Goal: Task Accomplishment & Management: Use online tool/utility

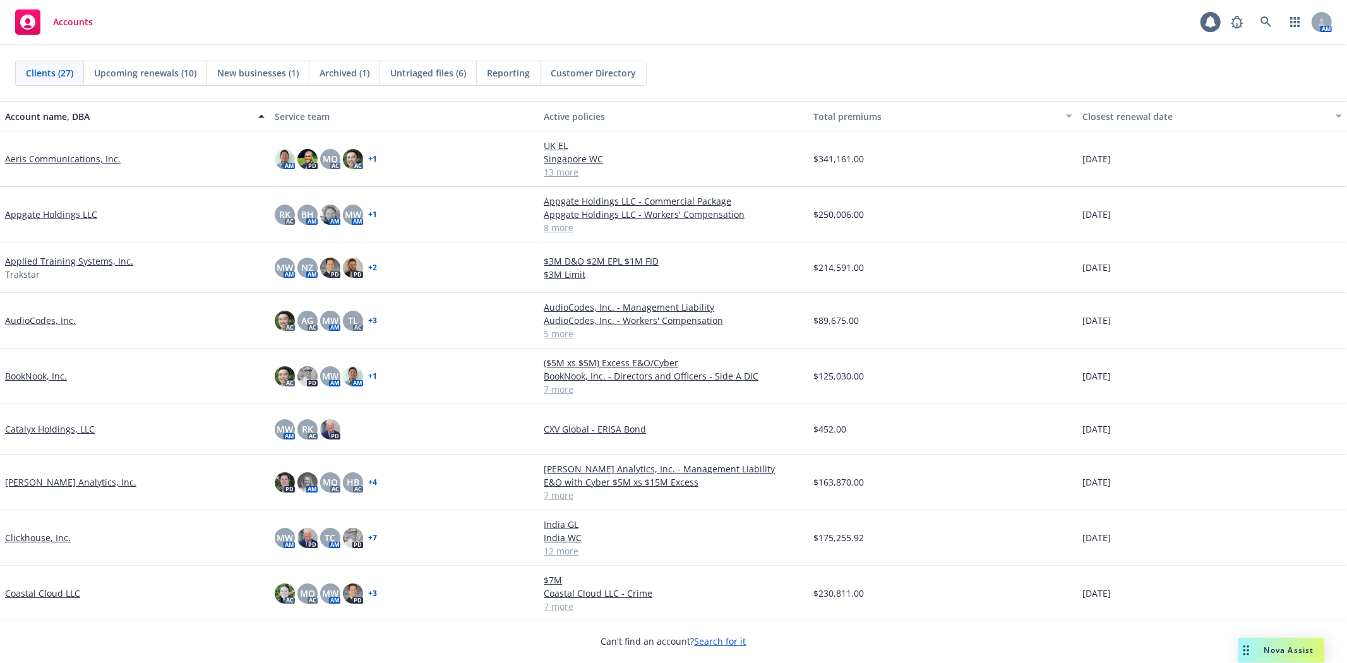
scroll to position [444, 0]
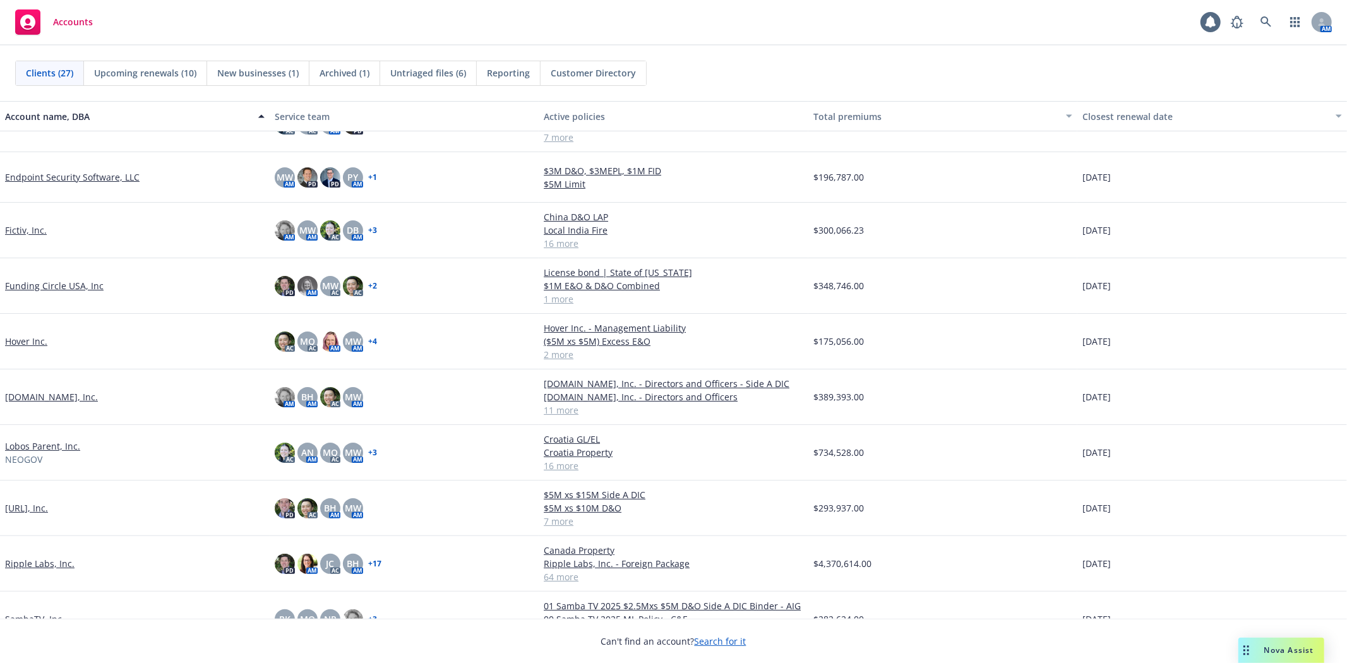
click at [49, 446] on link "Lobos Parent, Inc." at bounding box center [42, 446] width 75 height 13
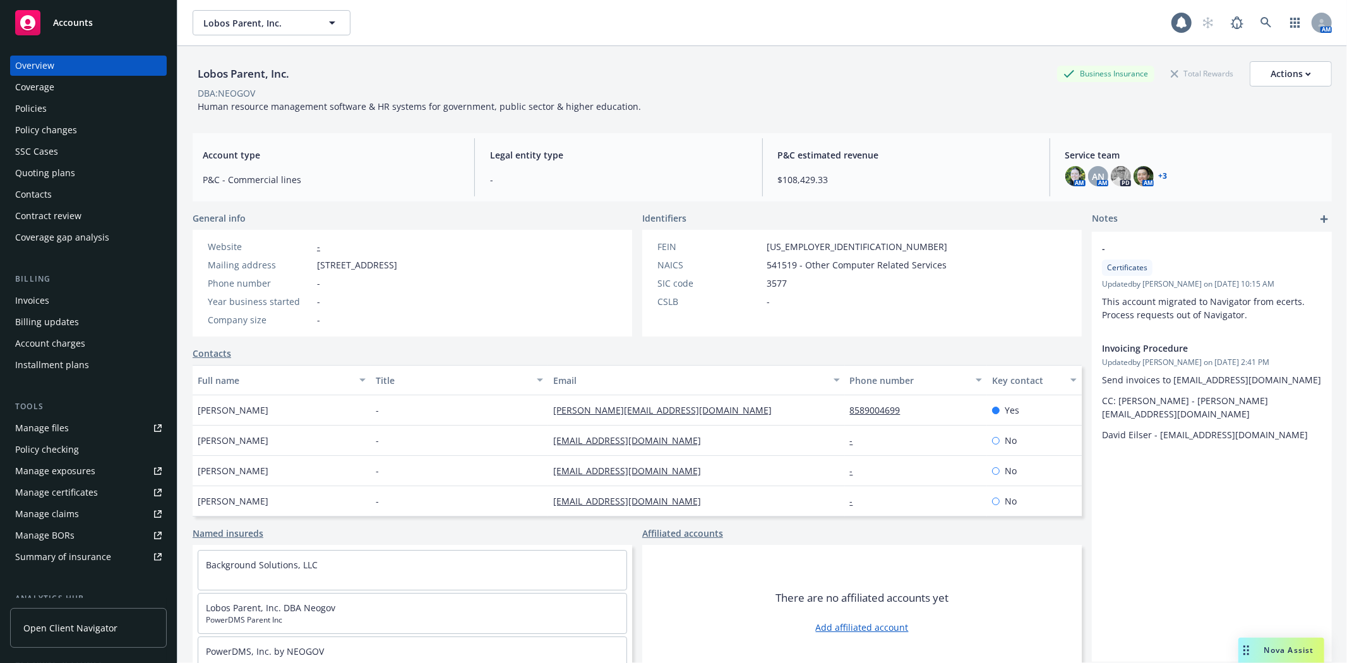
click at [26, 102] on div "Policies" at bounding box center [31, 109] width 32 height 20
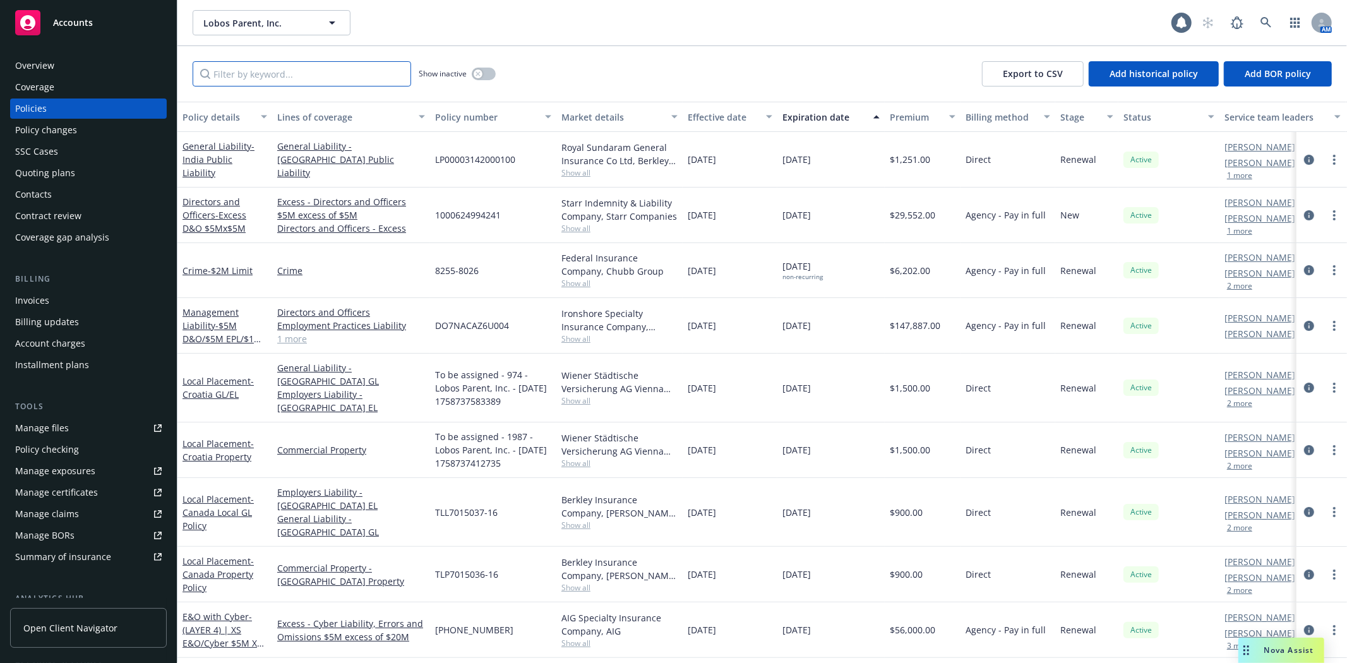
click at [269, 80] on input "Filter by keyword..." at bounding box center [302, 73] width 218 height 25
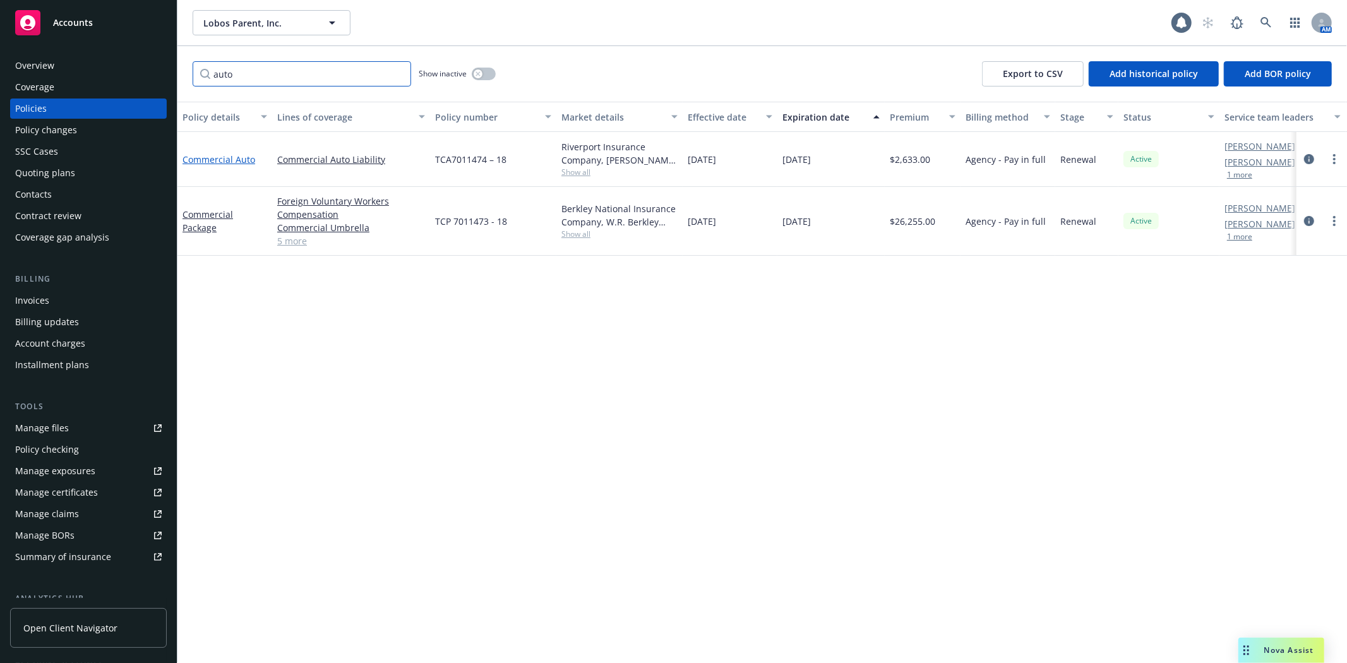
type input "auto"
click at [222, 159] on link "Commercial Auto" at bounding box center [218, 159] width 73 height 12
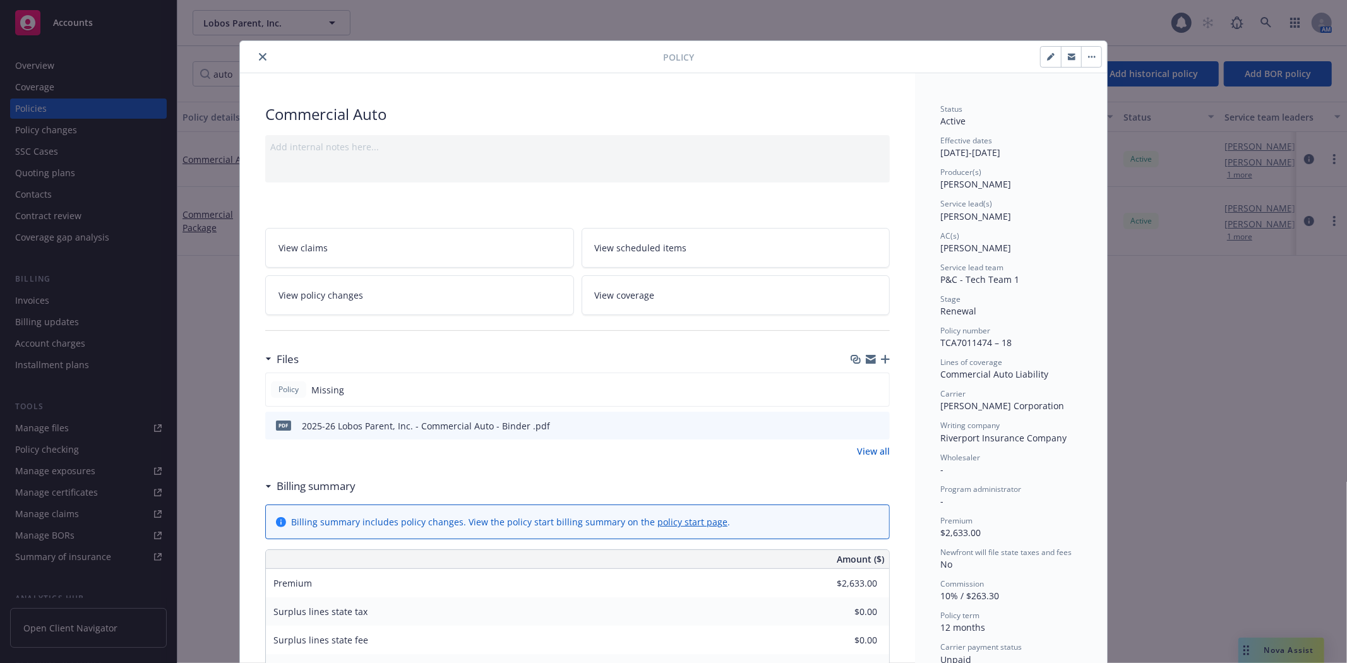
click at [263, 56] on button "close" at bounding box center [262, 56] width 15 height 15
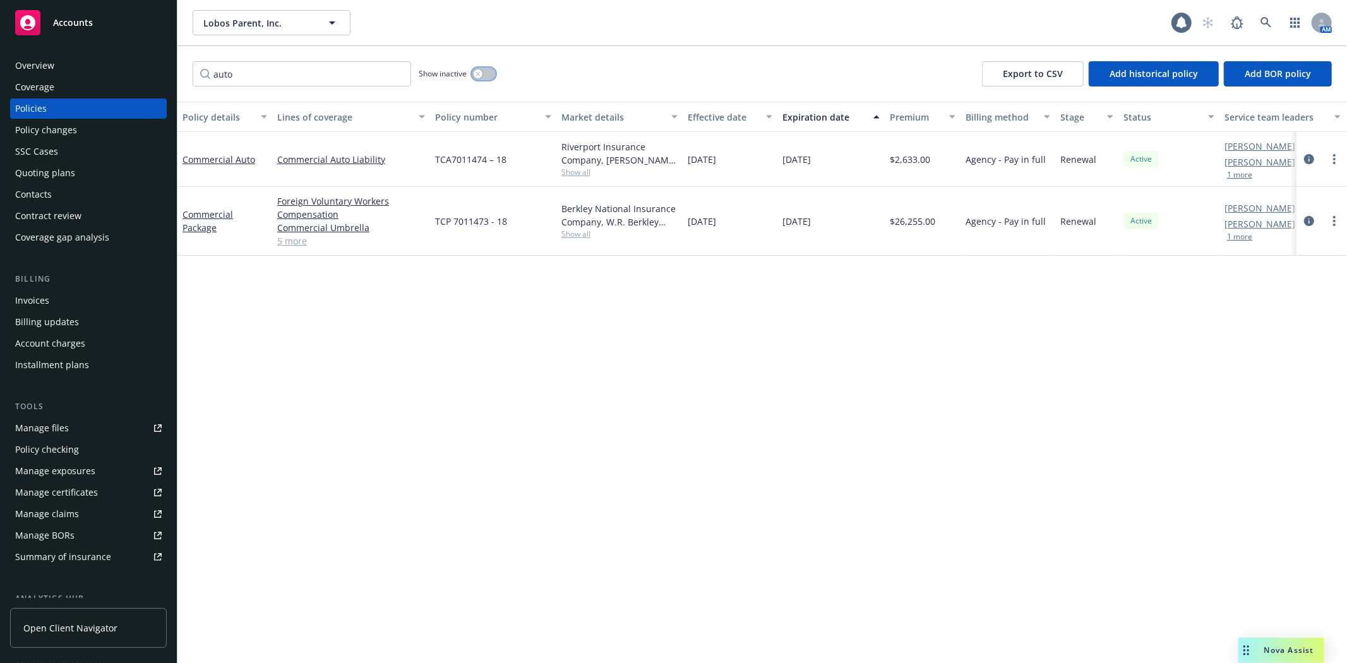
click at [479, 75] on icon "button" at bounding box center [478, 73] width 4 height 4
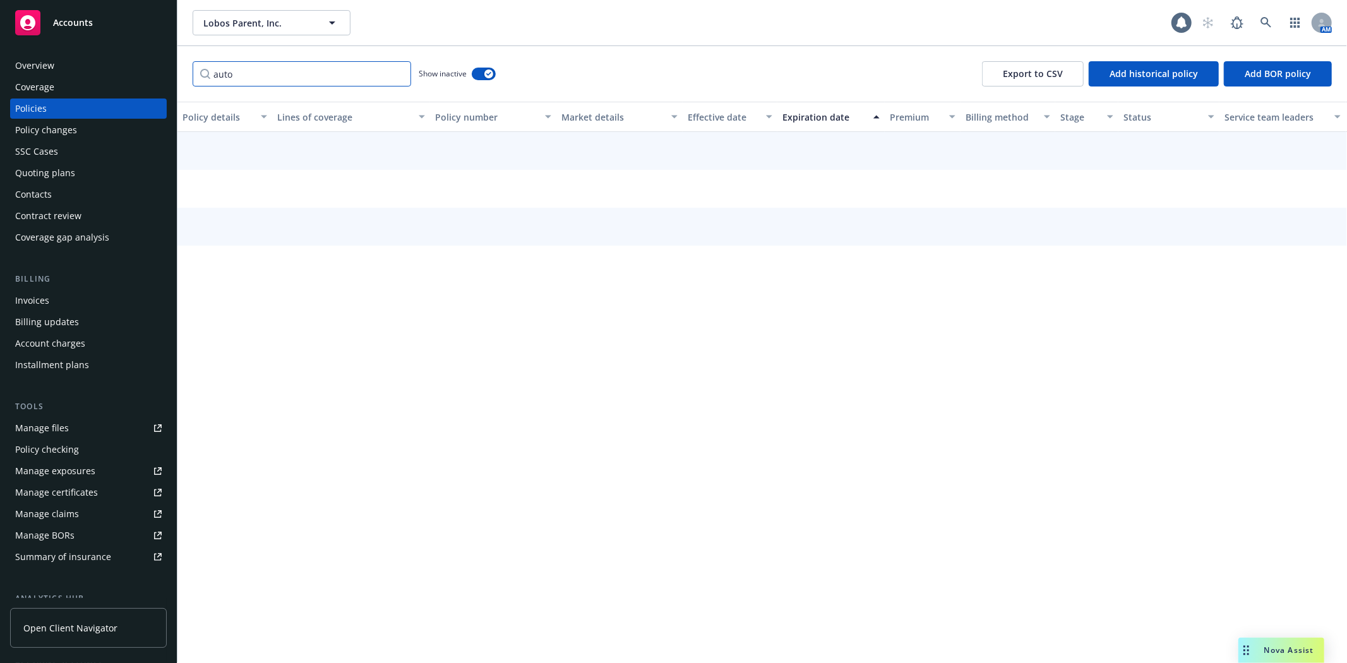
click at [273, 70] on input "auto" at bounding box center [302, 73] width 218 height 25
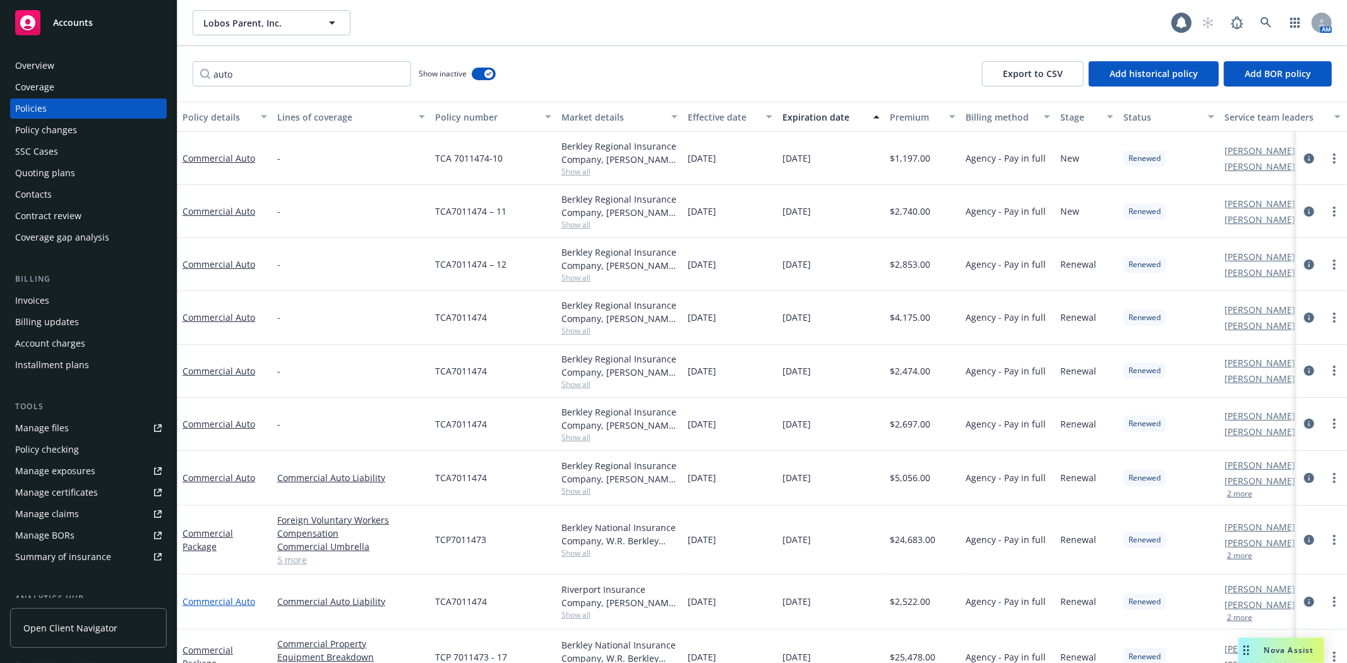
click at [236, 604] on link "Commercial Auto" at bounding box center [218, 601] width 73 height 12
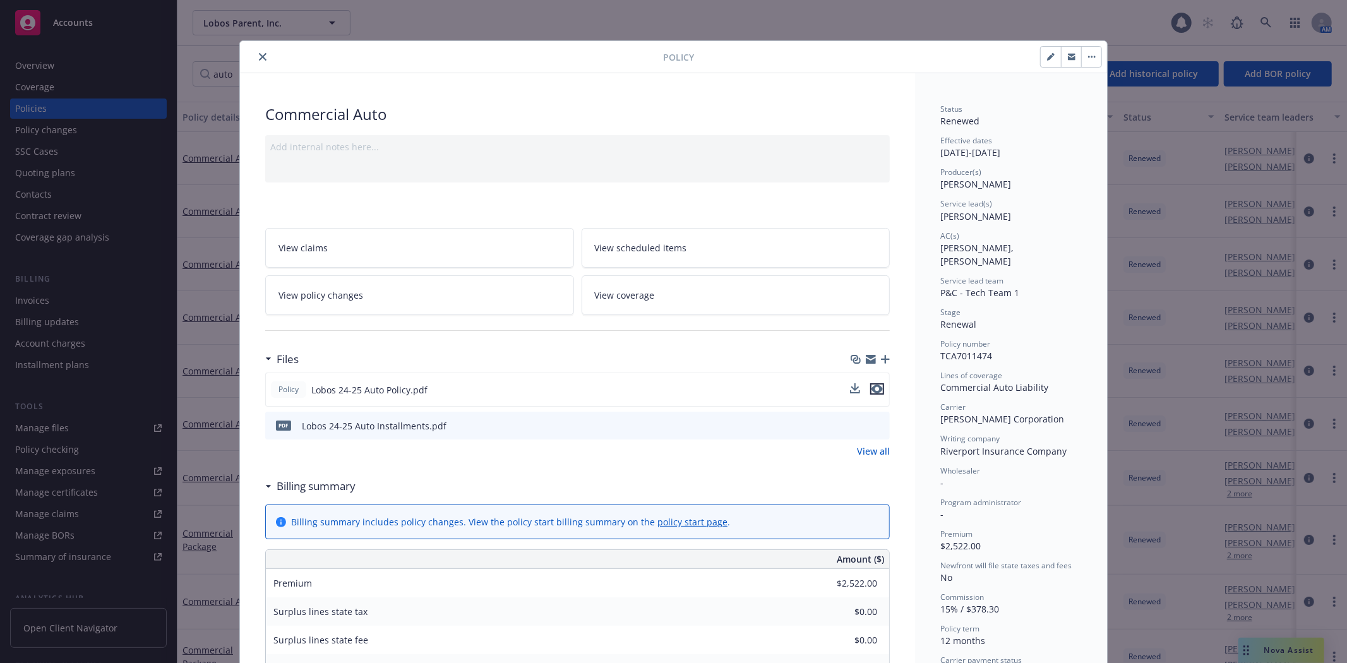
click at [871, 386] on icon "preview file" at bounding box center [876, 389] width 11 height 9
click at [851, 384] on icon "download file" at bounding box center [856, 389] width 10 height 10
click at [1284, 650] on div "Policy Commercial Auto Add internal notes here... View claims View scheduled it…" at bounding box center [673, 331] width 1347 height 663
click at [1284, 654] on div "Policy Commercial Auto Add internal notes here... View claims View scheduled it…" at bounding box center [673, 331] width 1347 height 663
click at [260, 59] on icon "close" at bounding box center [263, 57] width 8 height 8
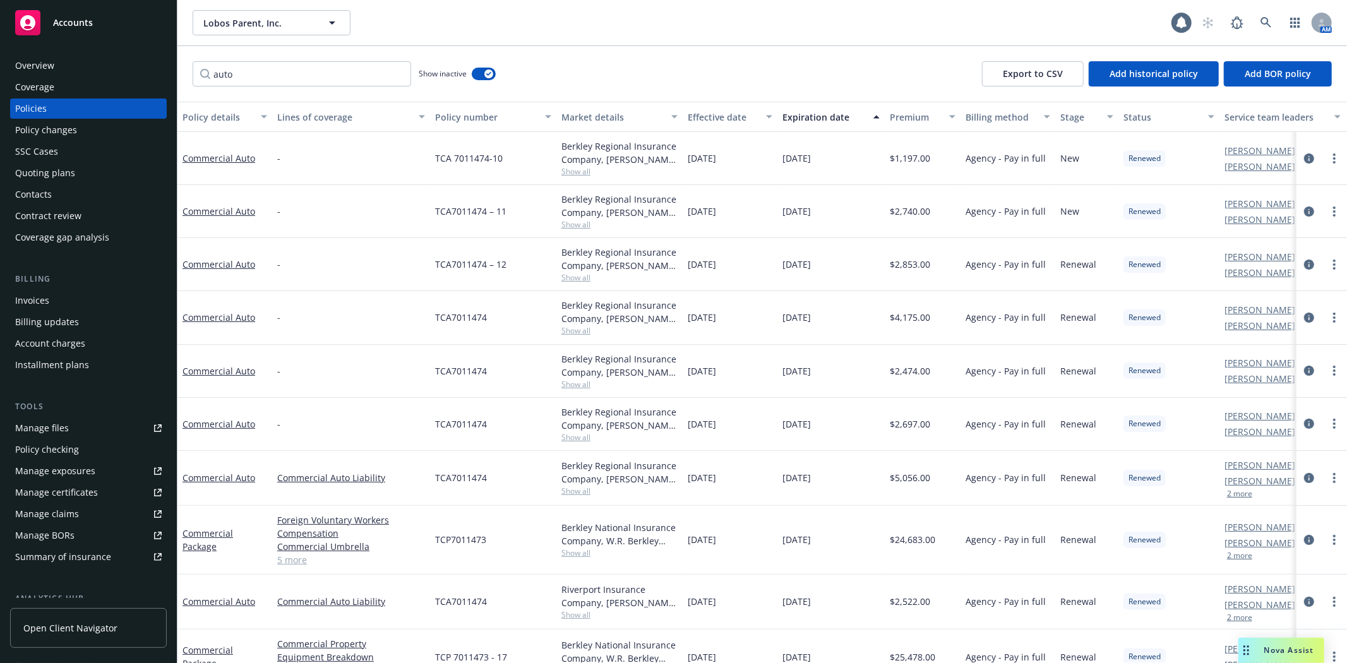
click at [254, 57] on div "auto Show inactive Export to CSV Add historical policy Add BOR policy" at bounding box center [761, 74] width 1169 height 56
click at [1271, 655] on span "Nova Assist" at bounding box center [1289, 650] width 50 height 11
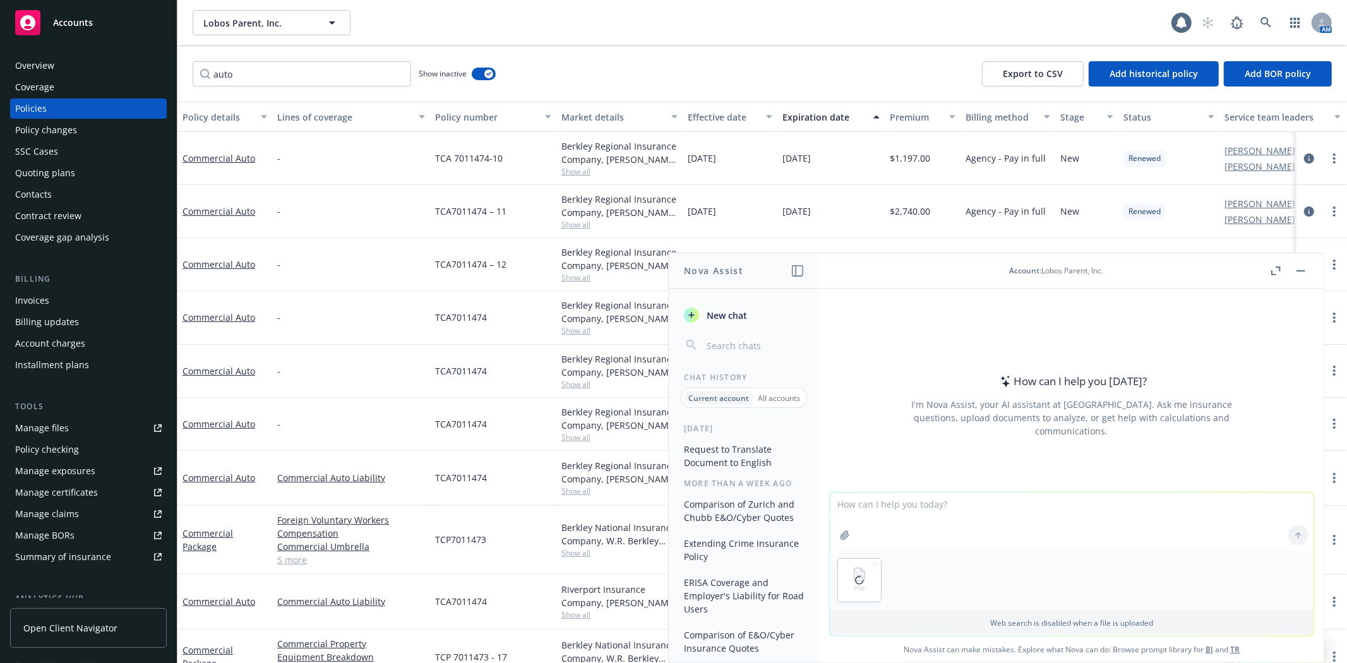
click at [888, 504] on textarea at bounding box center [1072, 522] width 484 height 58
click at [963, 501] on textarea "who would you contact for" at bounding box center [1072, 520] width 484 height 59
type textarea "who would you contact for the car auto deducible of $1,000"
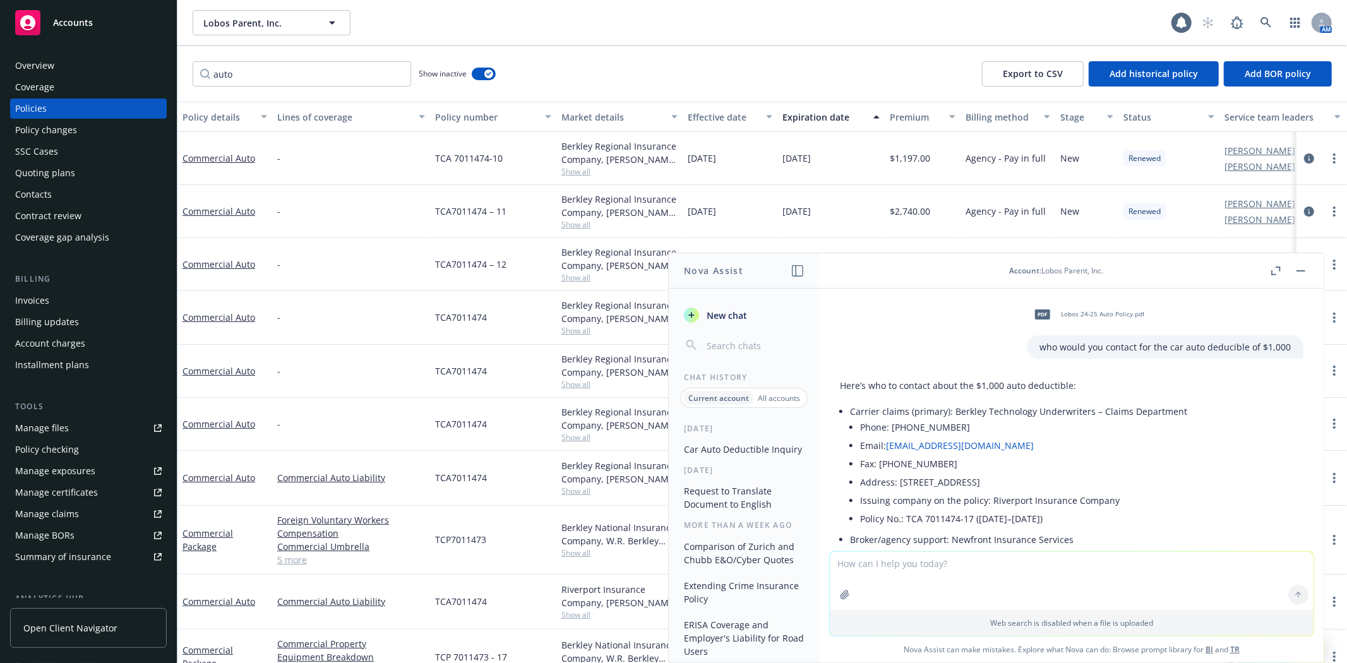
click at [66, 467] on div "Manage exposures" at bounding box center [55, 471] width 80 height 20
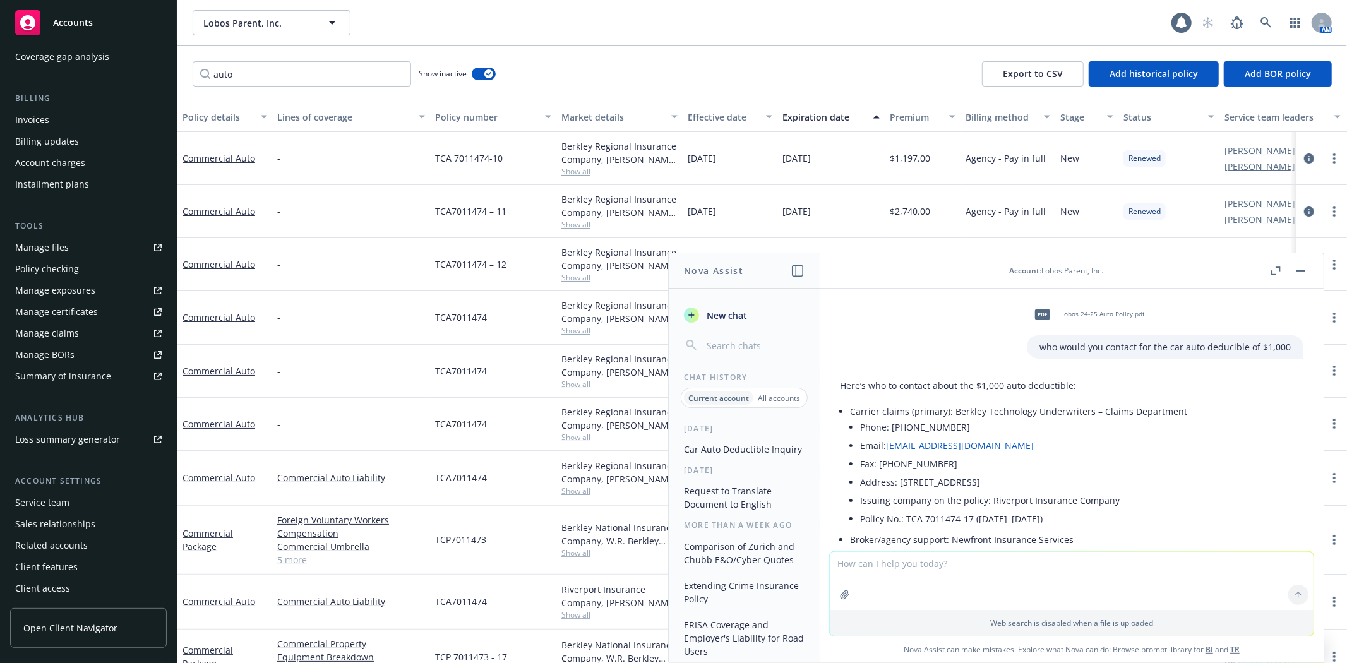
drag, startPoint x: 844, startPoint y: 566, endPoint x: 862, endPoint y: 571, distance: 18.8
click at [853, 569] on textarea at bounding box center [1072, 581] width 484 height 58
click at [868, 577] on textarea at bounding box center [1072, 581] width 484 height 58
type textarea "would a personal auto receive a deductible"
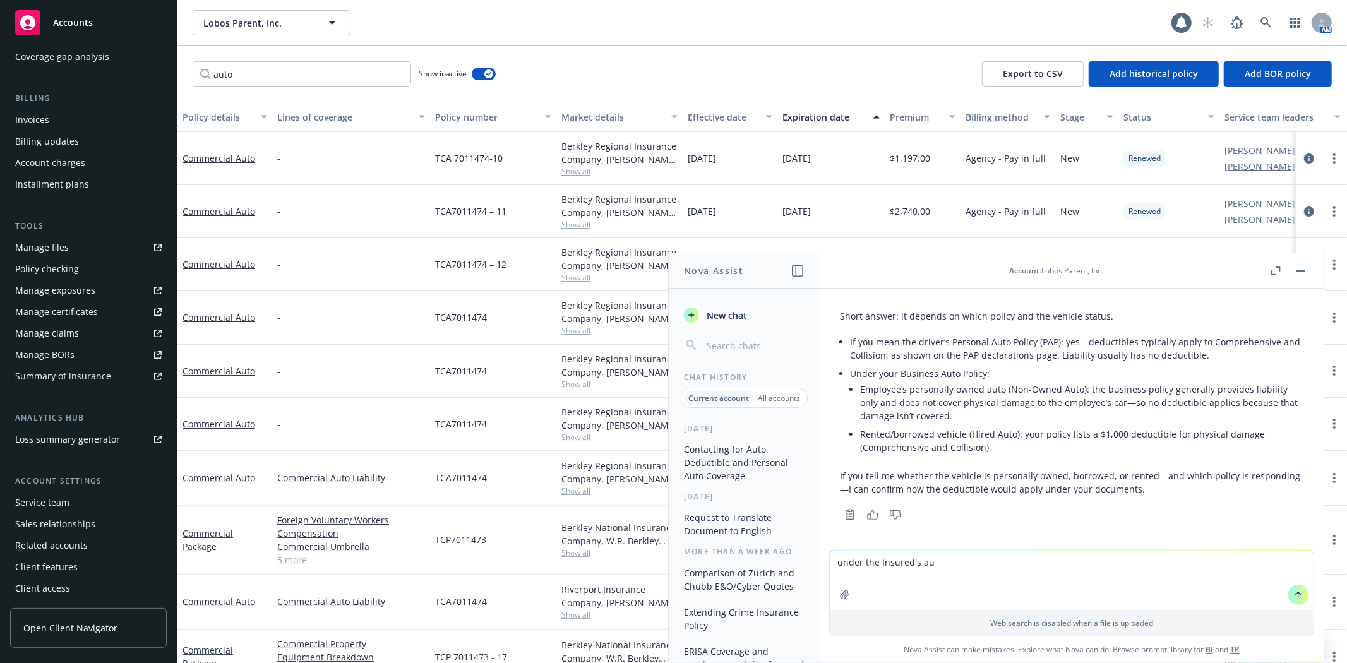
scroll to position [449, 0]
type textarea "under the Insured's autp policy"
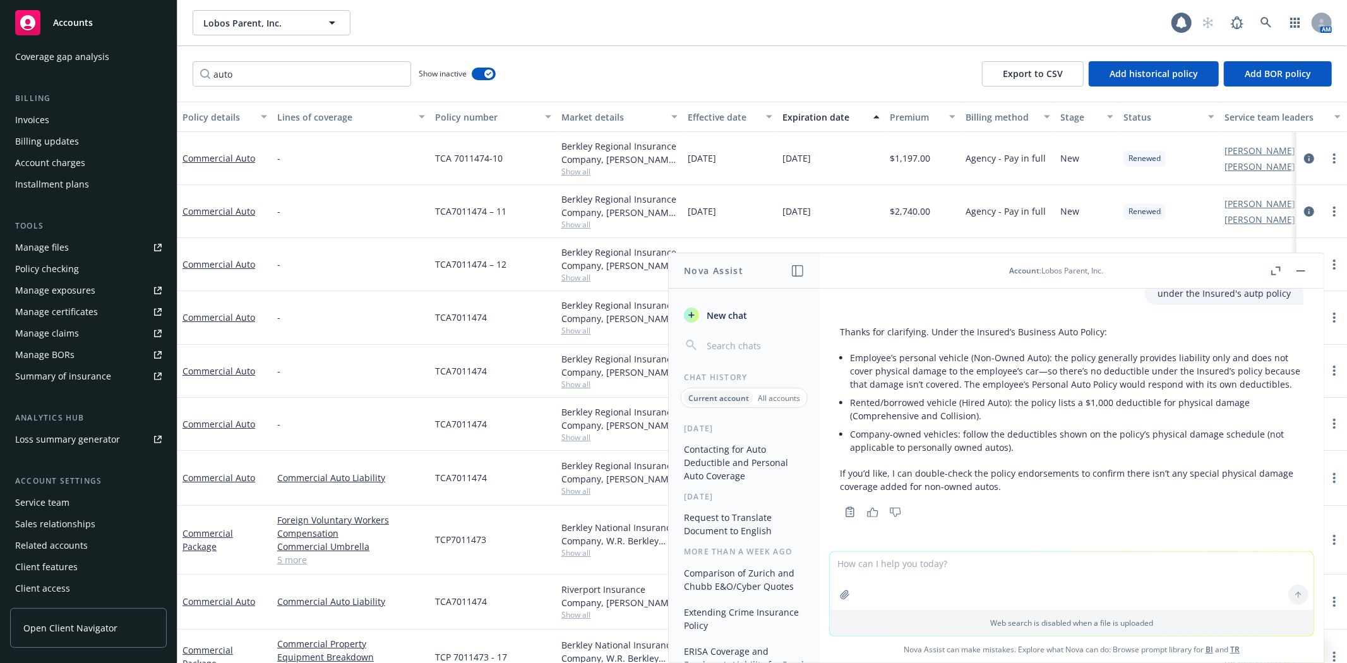
scroll to position [639, 0]
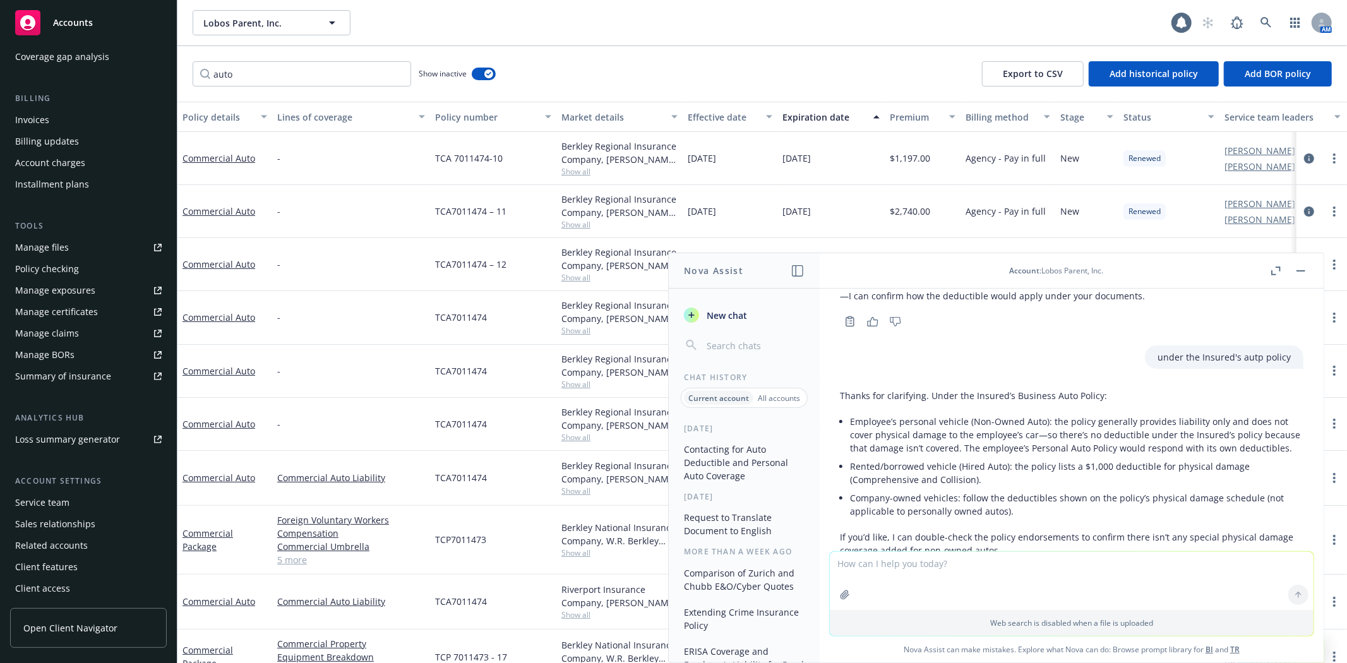
click at [1108, 476] on li "Rented/borrowed vehicle (Hired Auto): the policy lists a $1,000 deductible for …" at bounding box center [1076, 473] width 453 height 32
click at [1008, 477] on li "Rented/borrowed vehicle (Hired Auto): the policy lists a $1,000 deductible for …" at bounding box center [1076, 473] width 453 height 32
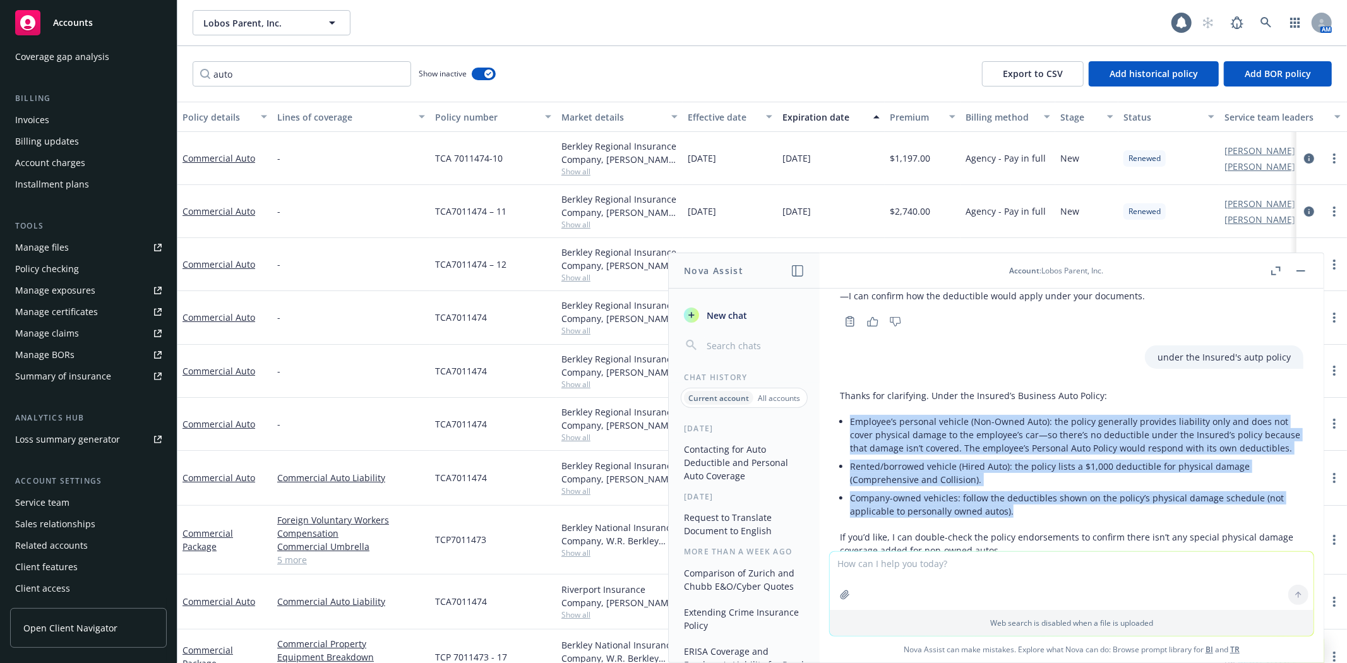
drag, startPoint x: 851, startPoint y: 422, endPoint x: 1014, endPoint y: 525, distance: 193.6
click at [1014, 520] on ul "Employee’s personal vehicle (Non-Owned Auto): the policy generally provides lia…" at bounding box center [1076, 466] width 453 height 108
copy ul "Employee’s personal vehicle (Non-Owned Auto): the policy generally provides lia…"
click at [1298, 270] on rect "button" at bounding box center [1300, 270] width 9 height 1
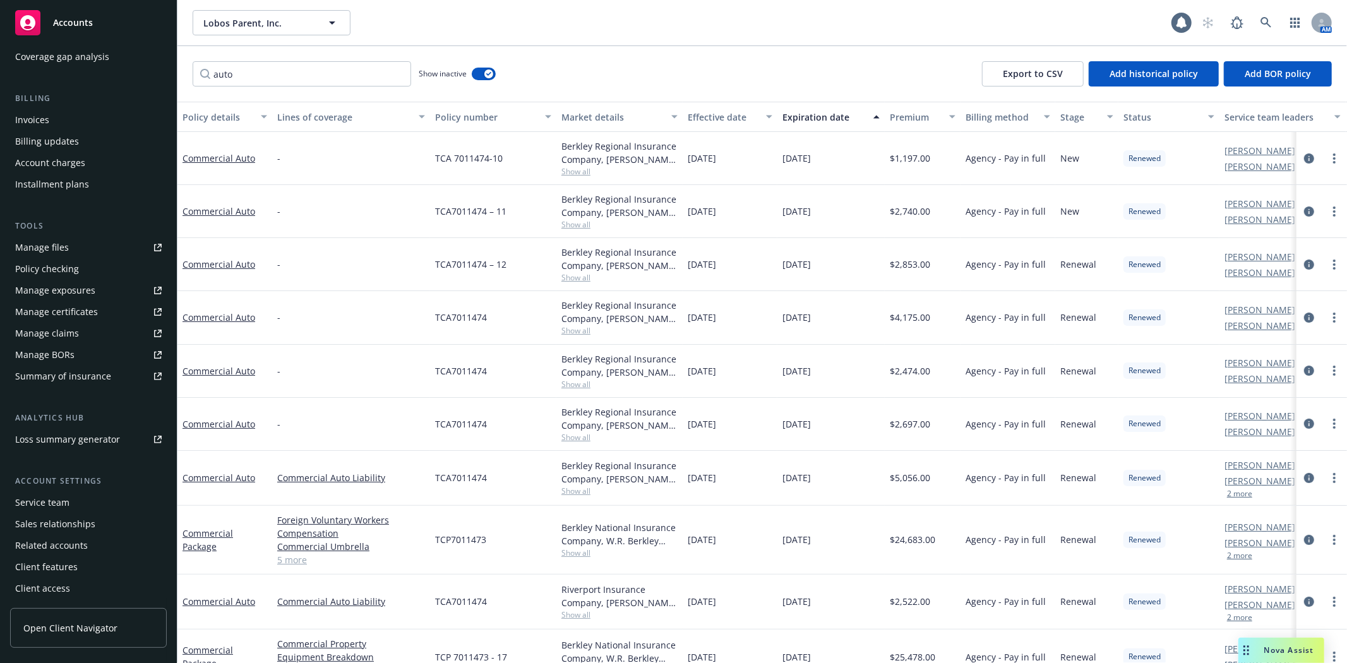
click at [52, 311] on div "Manage certificates" at bounding box center [56, 312] width 83 height 20
click at [1271, 32] on link at bounding box center [1265, 22] width 25 height 25
click at [1259, 28] on link at bounding box center [1265, 22] width 25 height 25
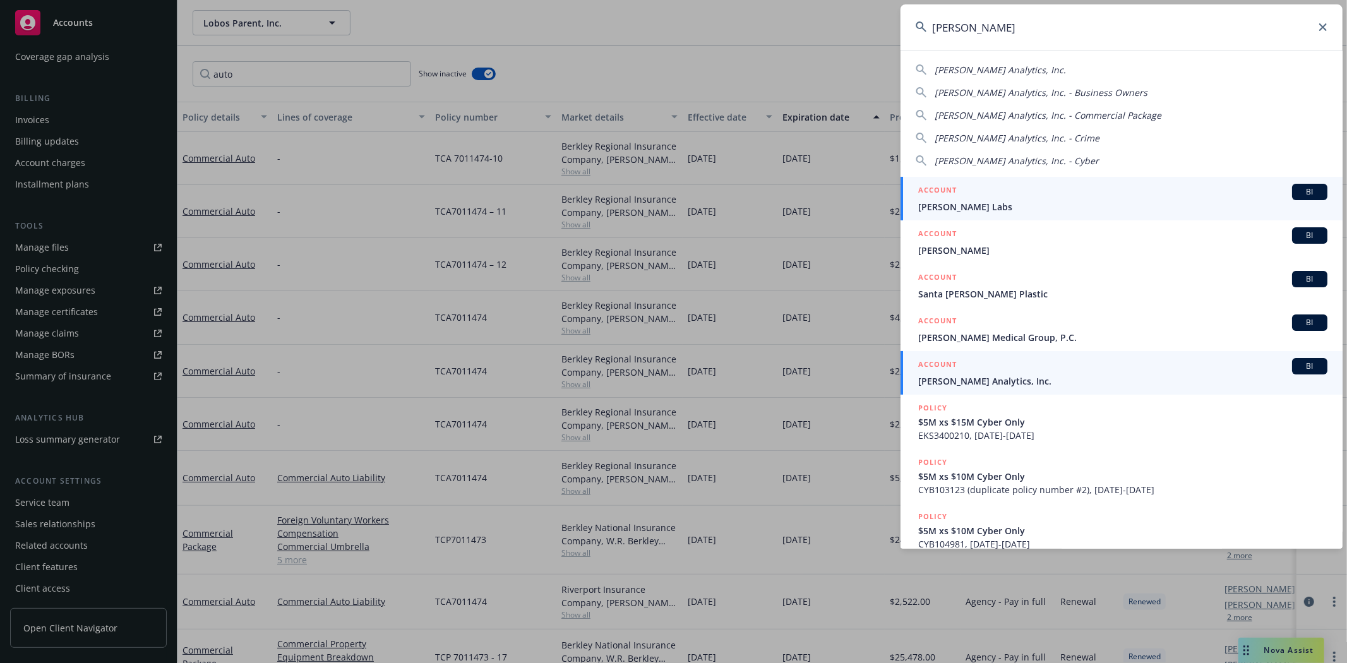
type input "clara"
click at [1066, 383] on span "[PERSON_NAME] Analytics, Inc." at bounding box center [1122, 380] width 409 height 13
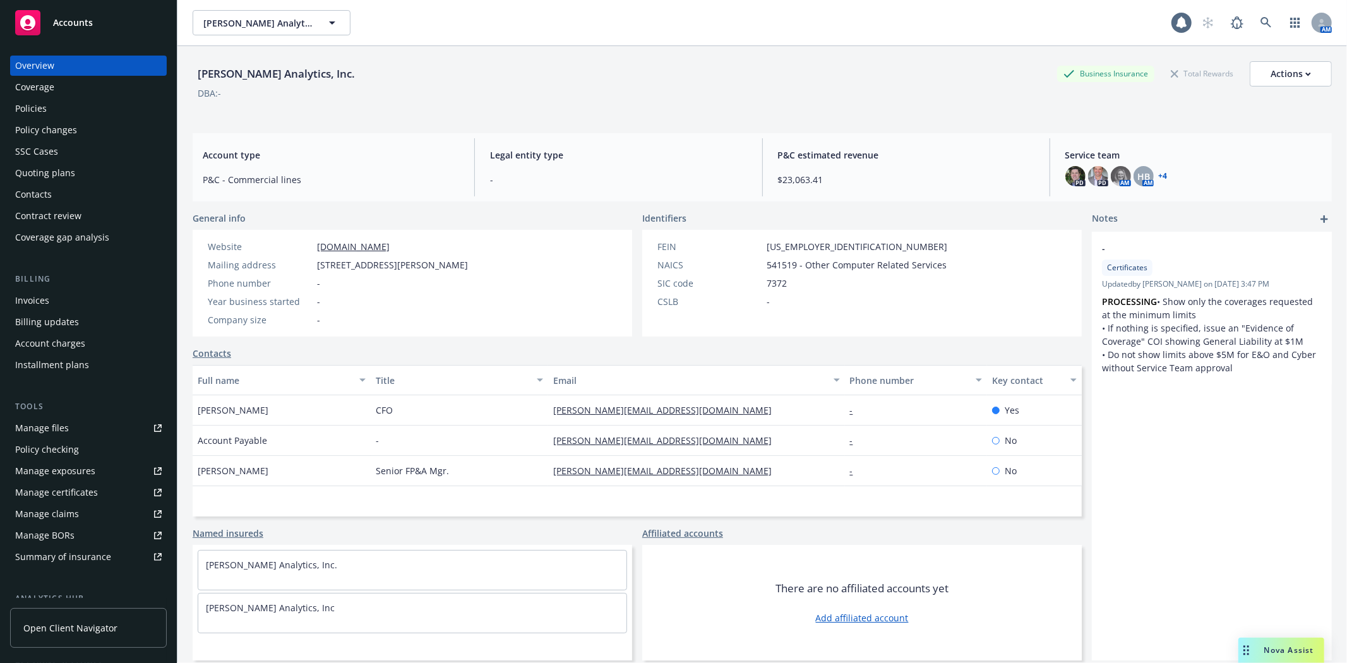
click at [43, 110] on div "Policies" at bounding box center [31, 109] width 32 height 20
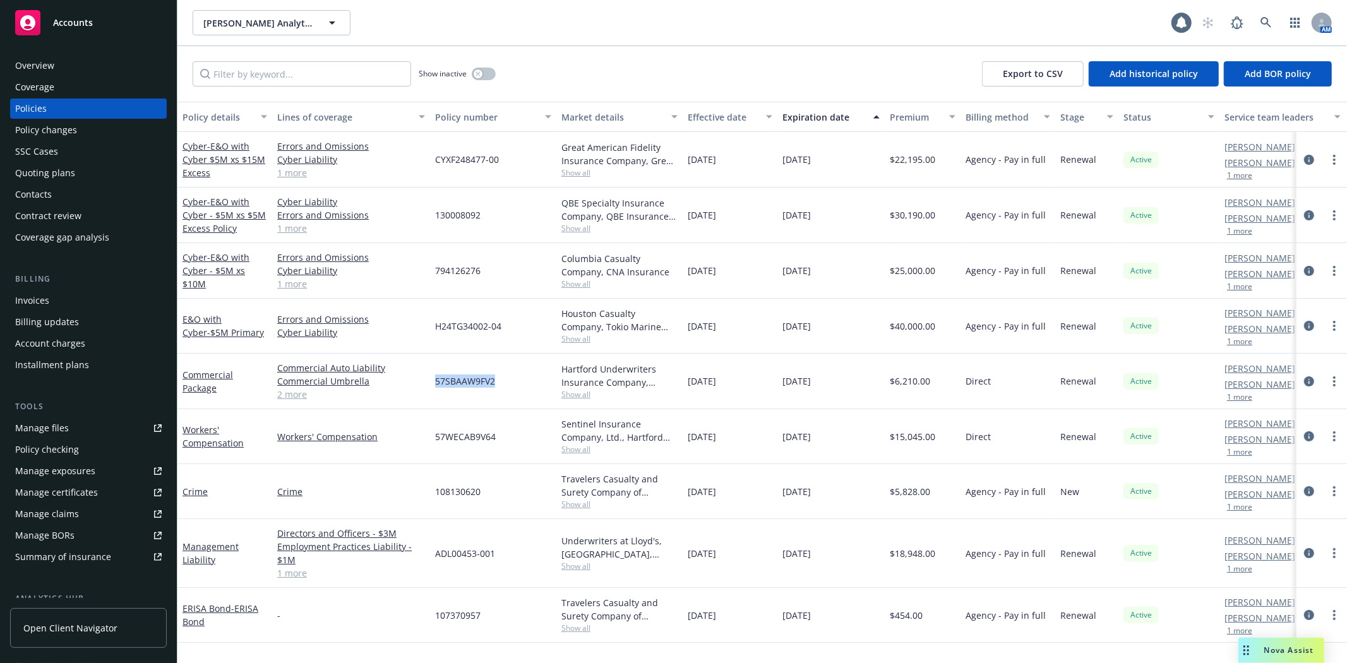
drag, startPoint x: 431, startPoint y: 384, endPoint x: 502, endPoint y: 379, distance: 71.5
click at [502, 379] on div "57SBAAW9FV2" at bounding box center [493, 382] width 126 height 56
copy span "57SBAAW9FV2"
click at [61, 424] on div "Manage files" at bounding box center [42, 428] width 54 height 20
click at [1310, 437] on icon "circleInformation" at bounding box center [1309, 436] width 10 height 10
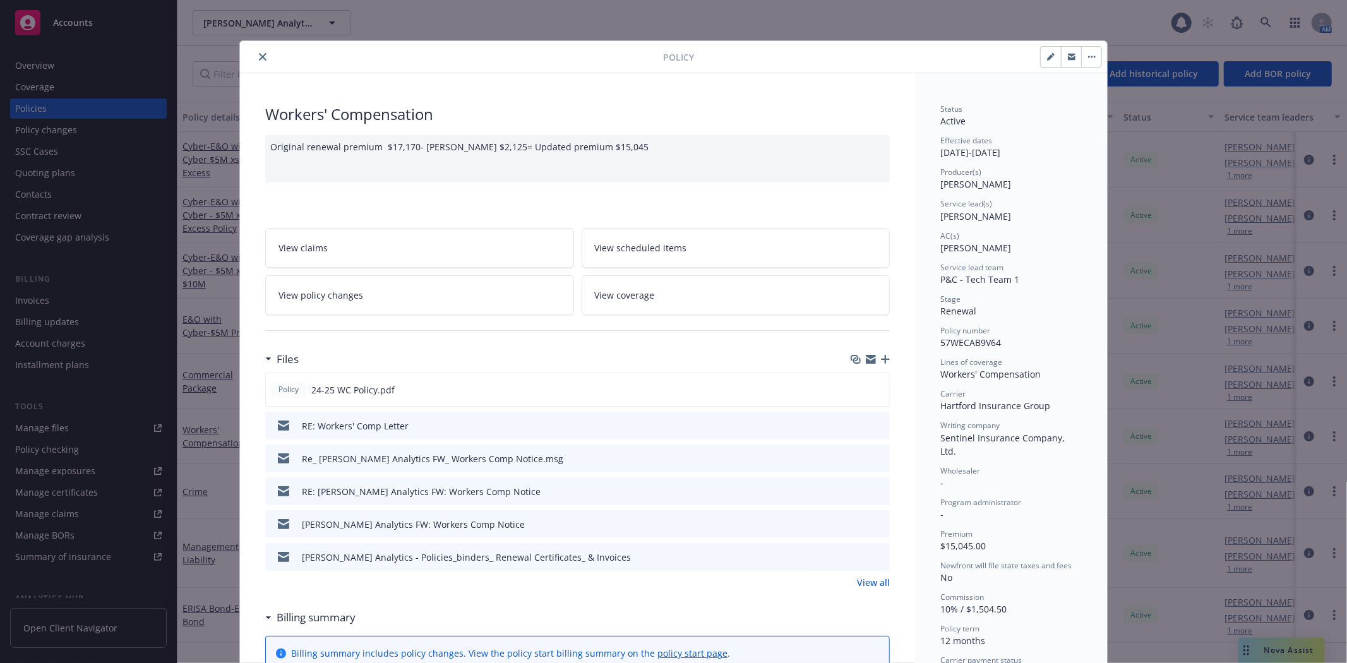
click at [260, 51] on button "close" at bounding box center [262, 56] width 15 height 15
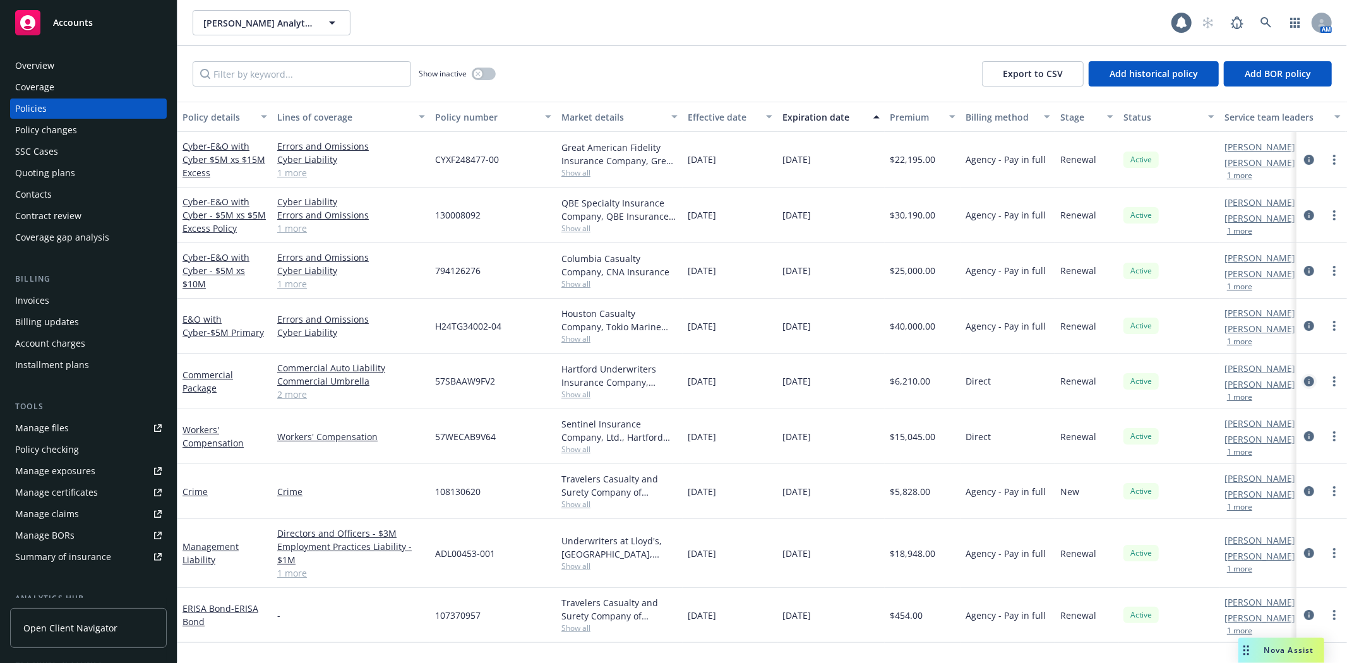
click at [1310, 382] on icon "circleInformation" at bounding box center [1309, 381] width 10 height 10
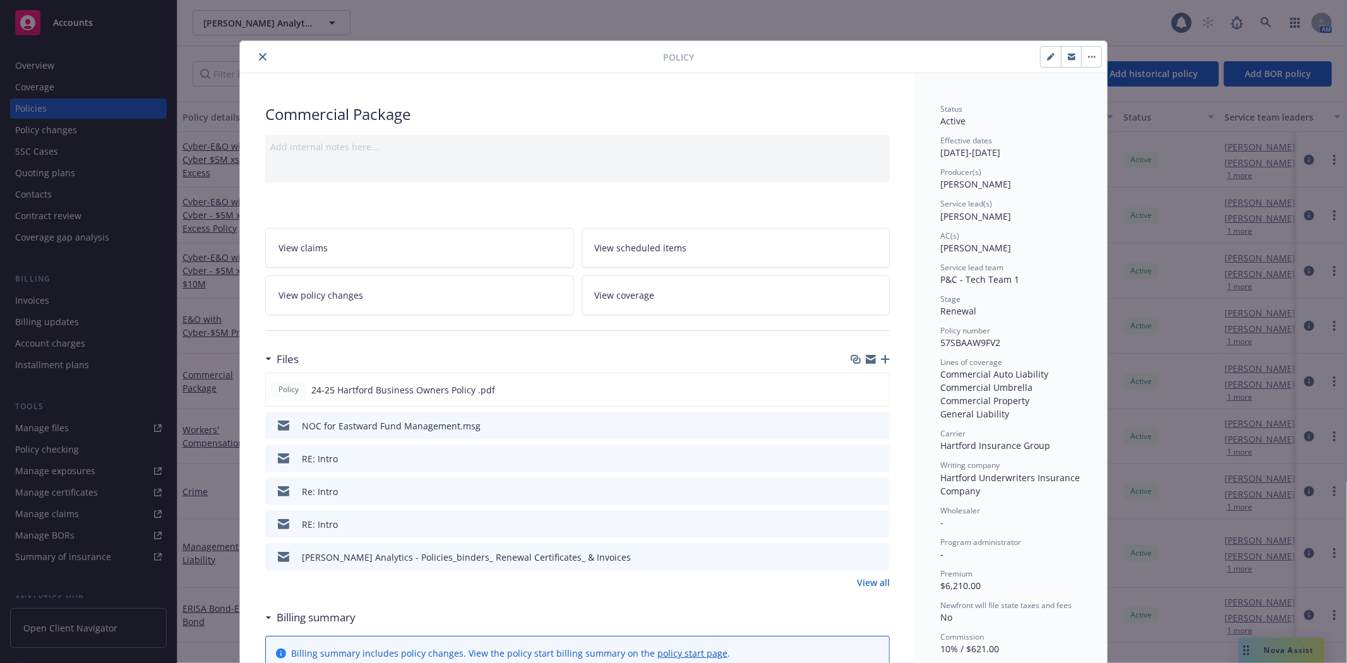
click at [259, 57] on icon "close" at bounding box center [263, 57] width 8 height 8
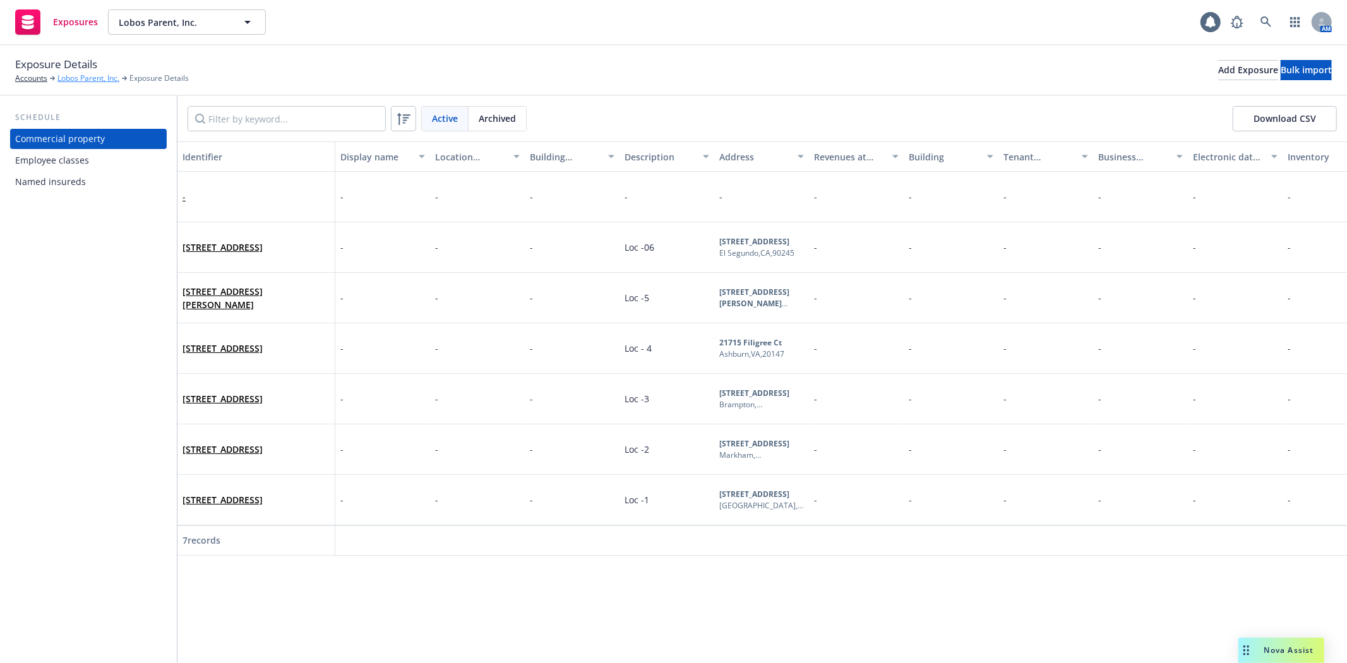
click at [79, 77] on link "Lobos Parent, Inc." at bounding box center [88, 78] width 62 height 11
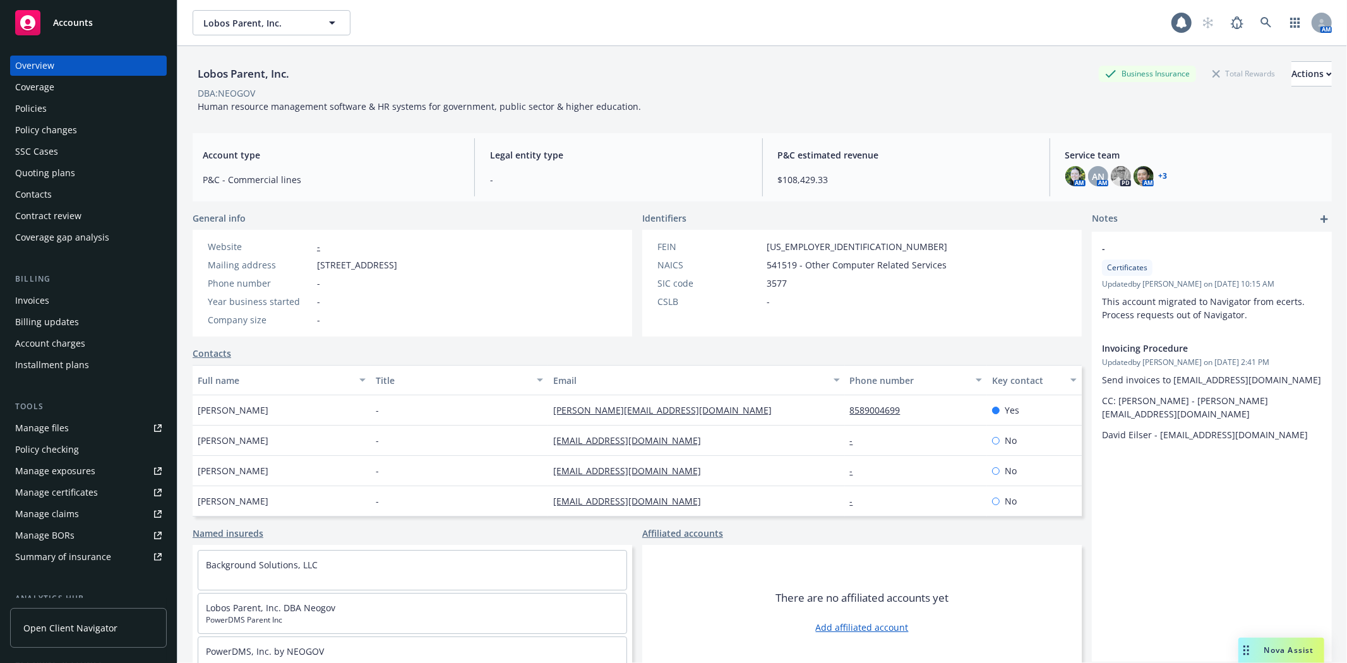
click at [51, 105] on div "Policies" at bounding box center [88, 109] width 147 height 20
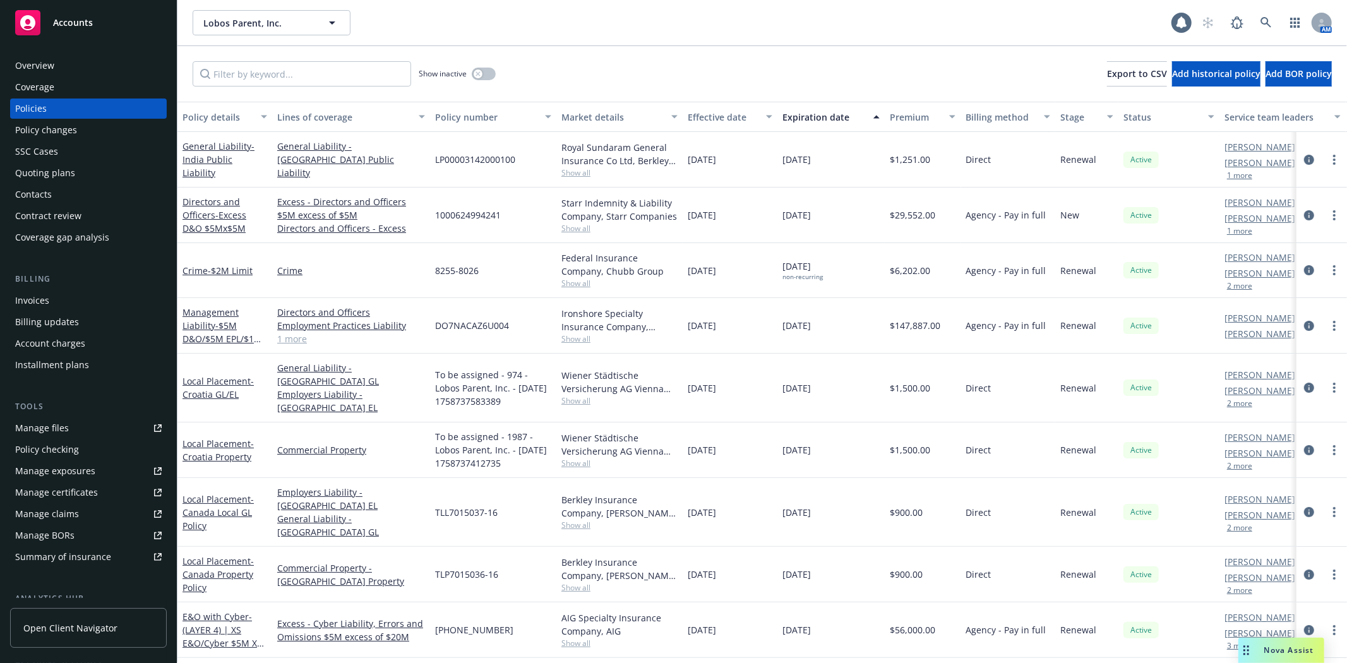
click at [53, 58] on div "Overview" at bounding box center [34, 66] width 39 height 20
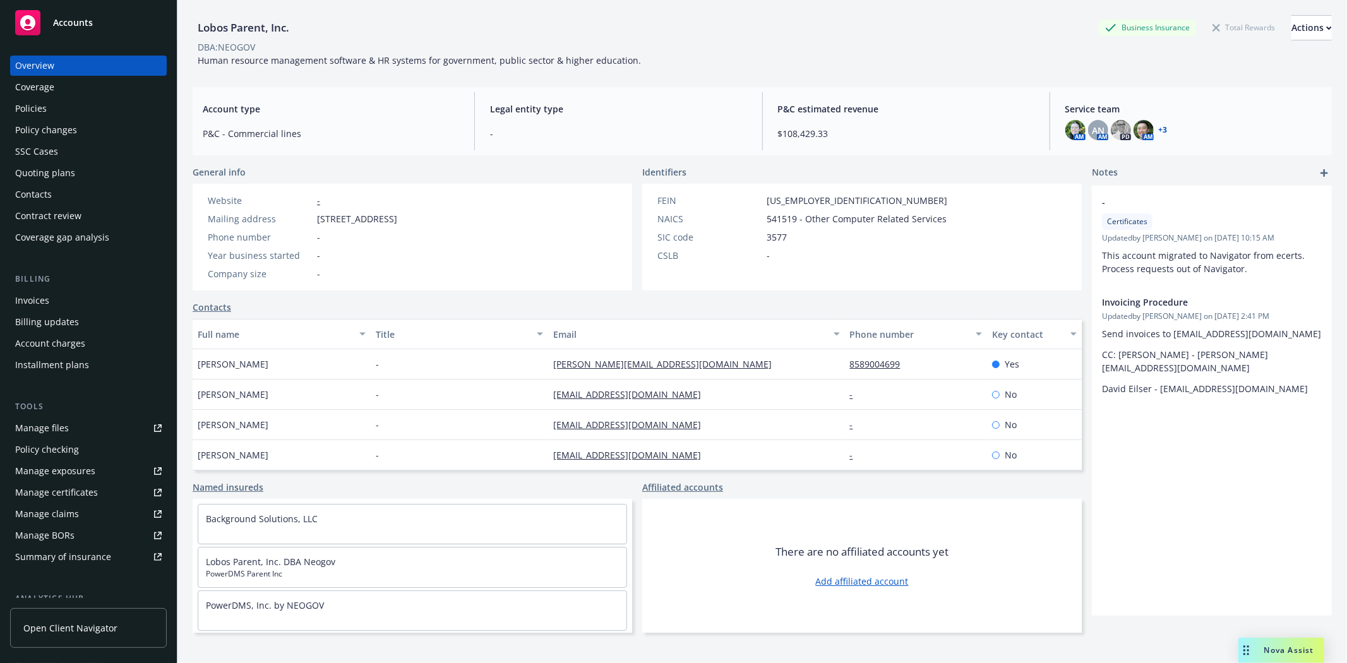
click at [64, 493] on div "Manage certificates" at bounding box center [56, 492] width 83 height 20
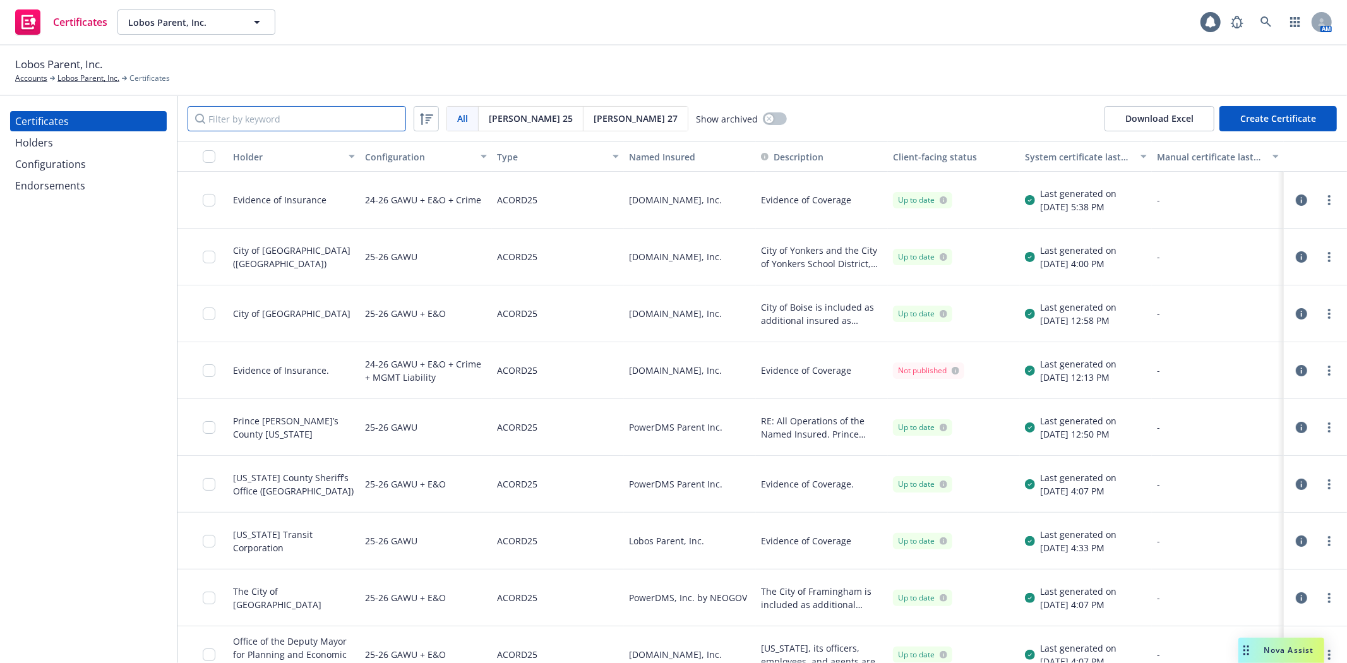
click at [303, 121] on input "Filter by keyword" at bounding box center [297, 118] width 218 height 25
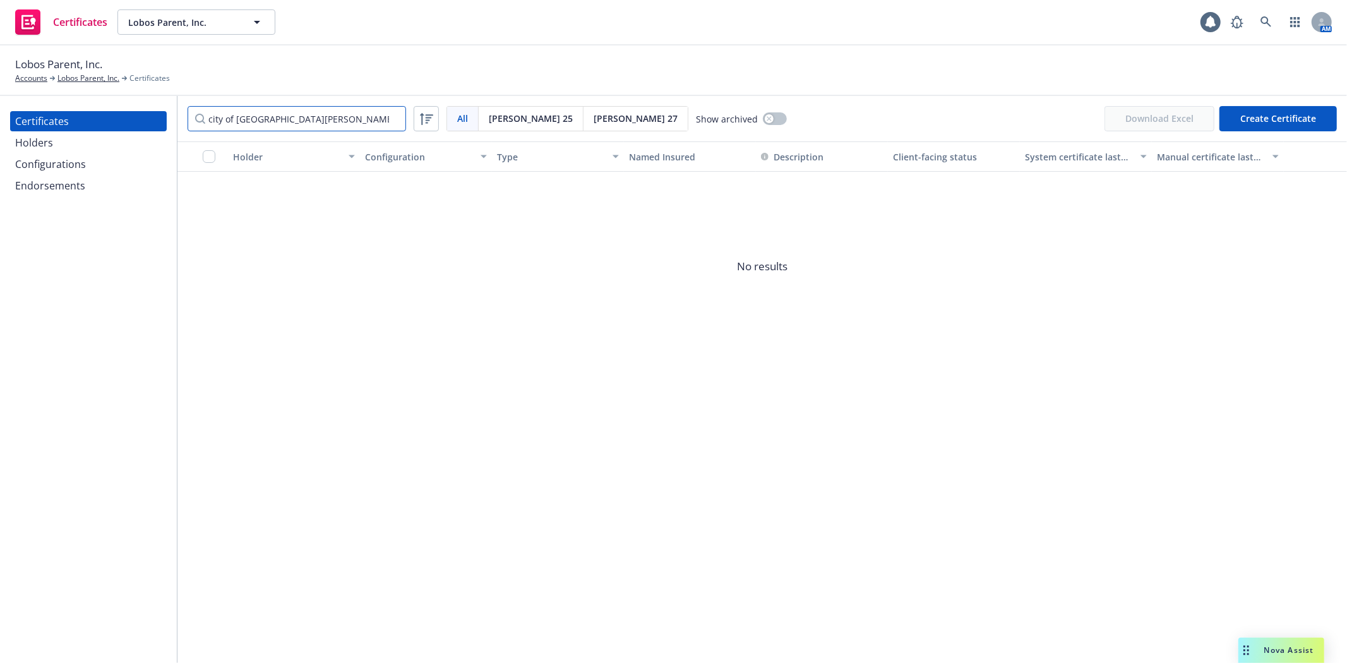
type input "city of santa barb"
click at [60, 144] on div "Holders" at bounding box center [88, 143] width 147 height 20
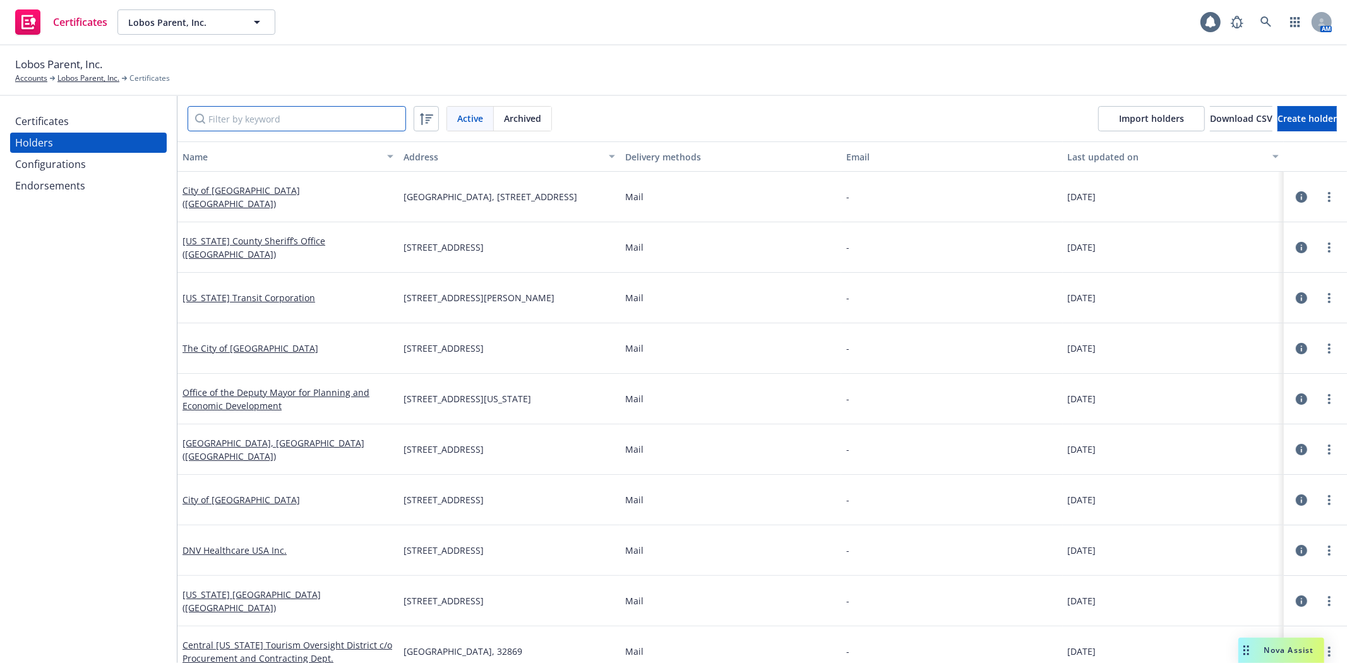
click at [324, 122] on input "Filter by keyword" at bounding box center [297, 118] width 218 height 25
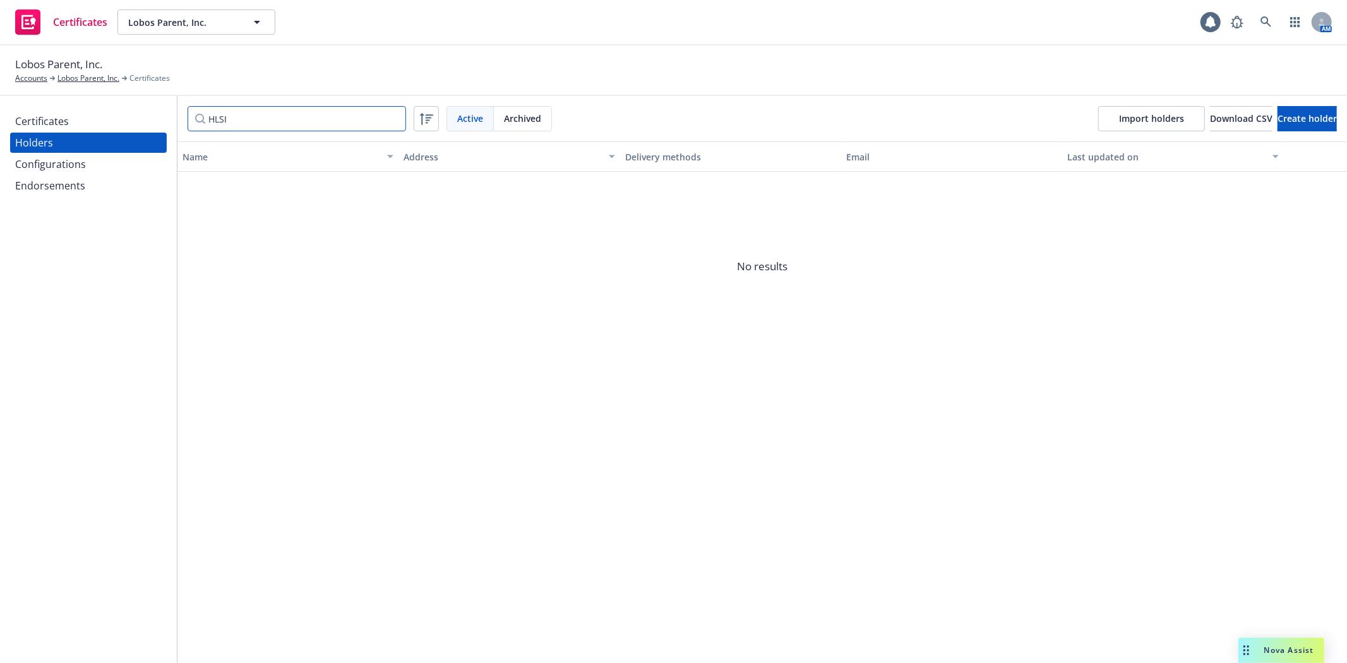
click at [275, 118] on input "HLSI" at bounding box center [297, 118] width 218 height 25
drag, startPoint x: 280, startPoint y: 123, endPoint x: 266, endPoint y: 123, distance: 13.9
click at [280, 123] on input "HLSI" at bounding box center [297, 118] width 218 height 25
drag, startPoint x: 264, startPoint y: 122, endPoint x: 147, endPoint y: 104, distance: 118.2
click at [147, 104] on div "Certificates Holders Configurations Endorsements HLSI Active Archived Import ho…" at bounding box center [673, 379] width 1347 height 567
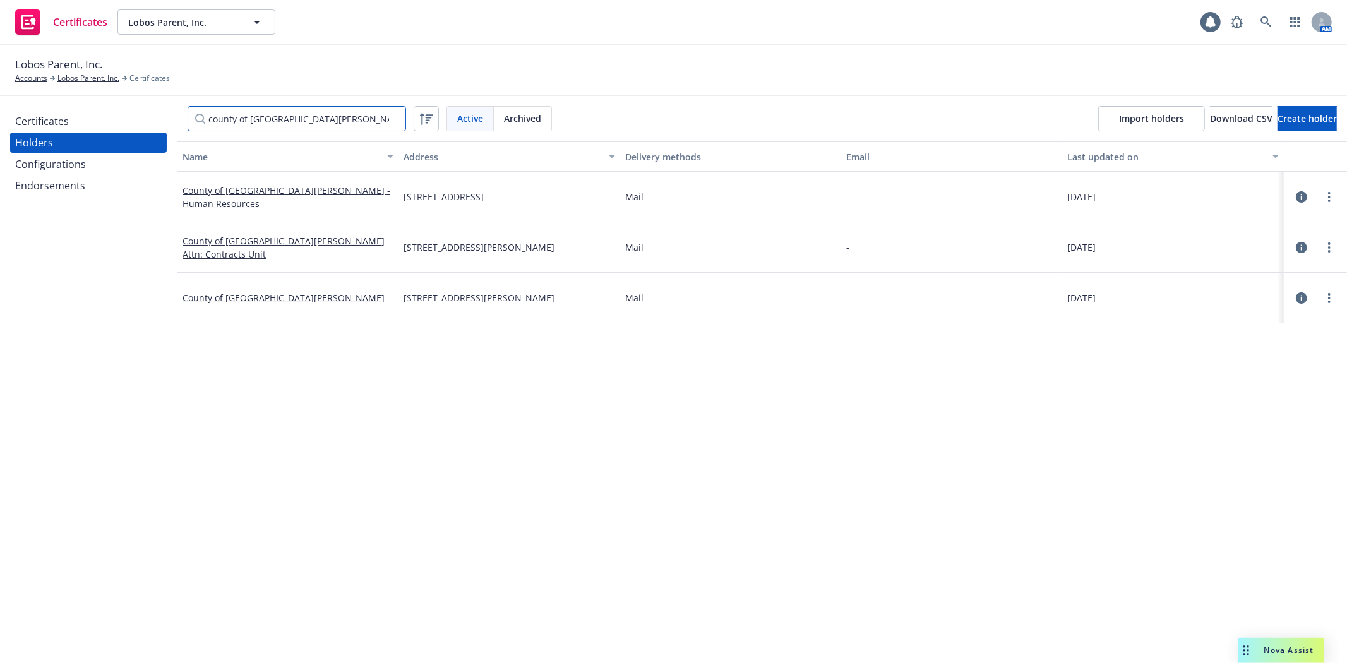
type input "county of santa barb"
click at [289, 196] on link "County of Santa Barbara - Human Resources" at bounding box center [286, 196] width 208 height 25
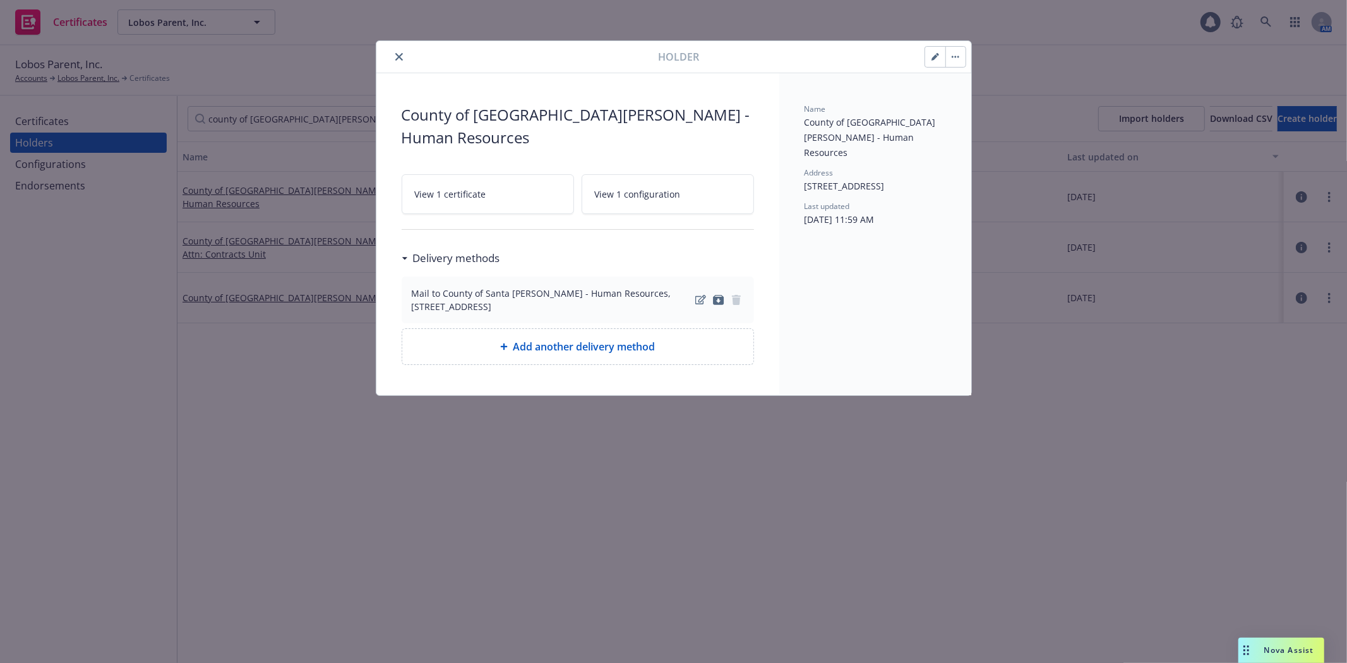
click at [961, 58] on button "button" at bounding box center [955, 57] width 20 height 20
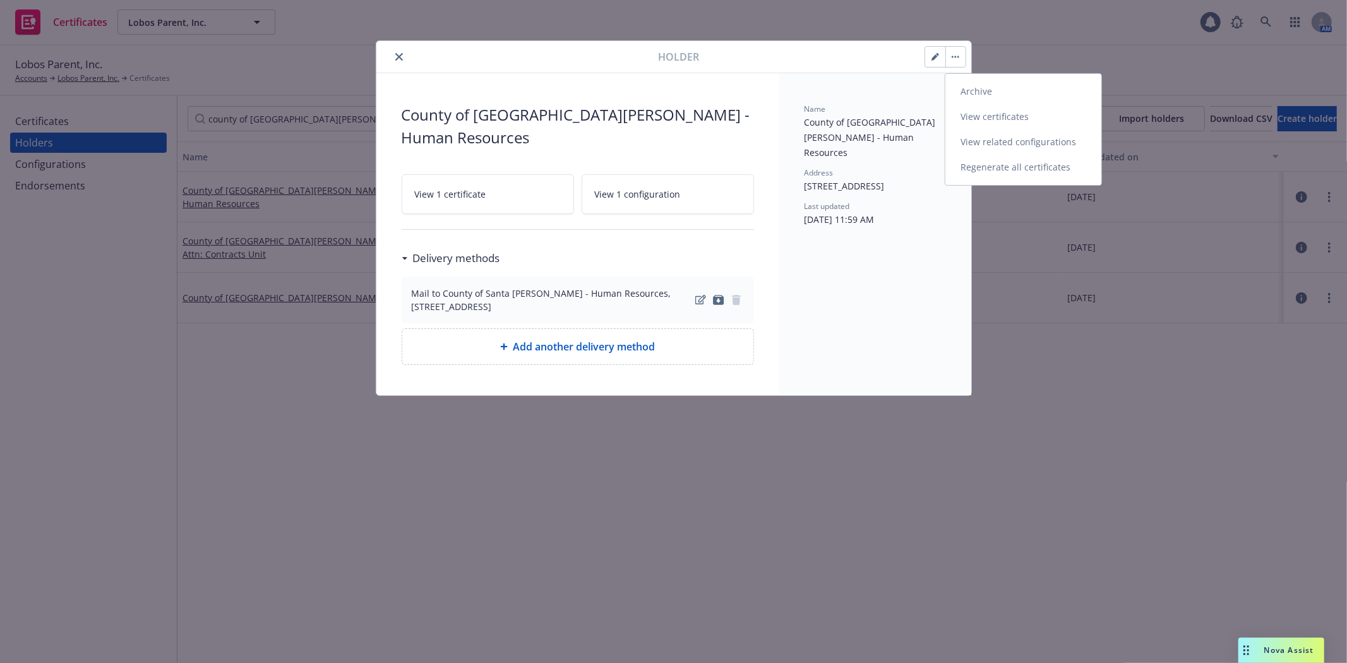
click at [995, 108] on link "View certificates" at bounding box center [1023, 116] width 156 height 25
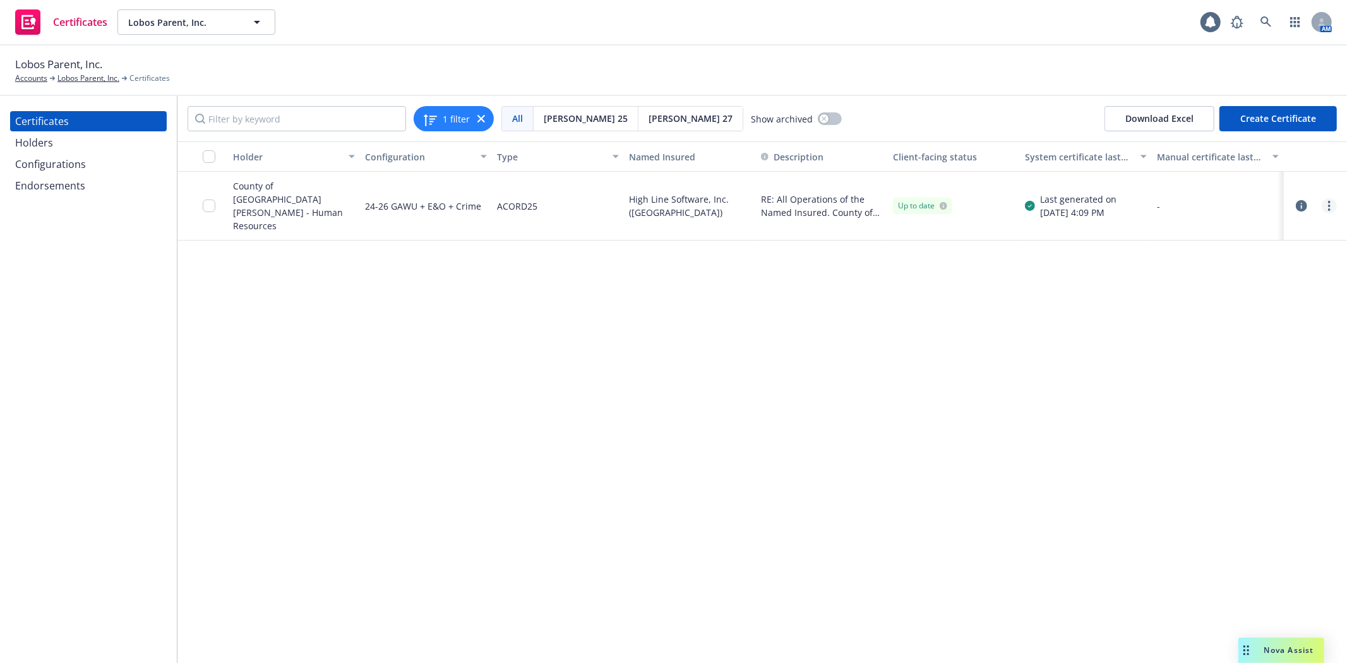
click at [1331, 205] on link "more" at bounding box center [1329, 205] width 15 height 15
click at [1221, 431] on link "Preview a new version" at bounding box center [1235, 428] width 202 height 25
click at [1331, 208] on div at bounding box center [1315, 205] width 53 height 25
click at [1327, 204] on link "more" at bounding box center [1329, 205] width 15 height 15
click at [1214, 371] on link "Download uneditable generated certificate" at bounding box center [1235, 377] width 202 height 25
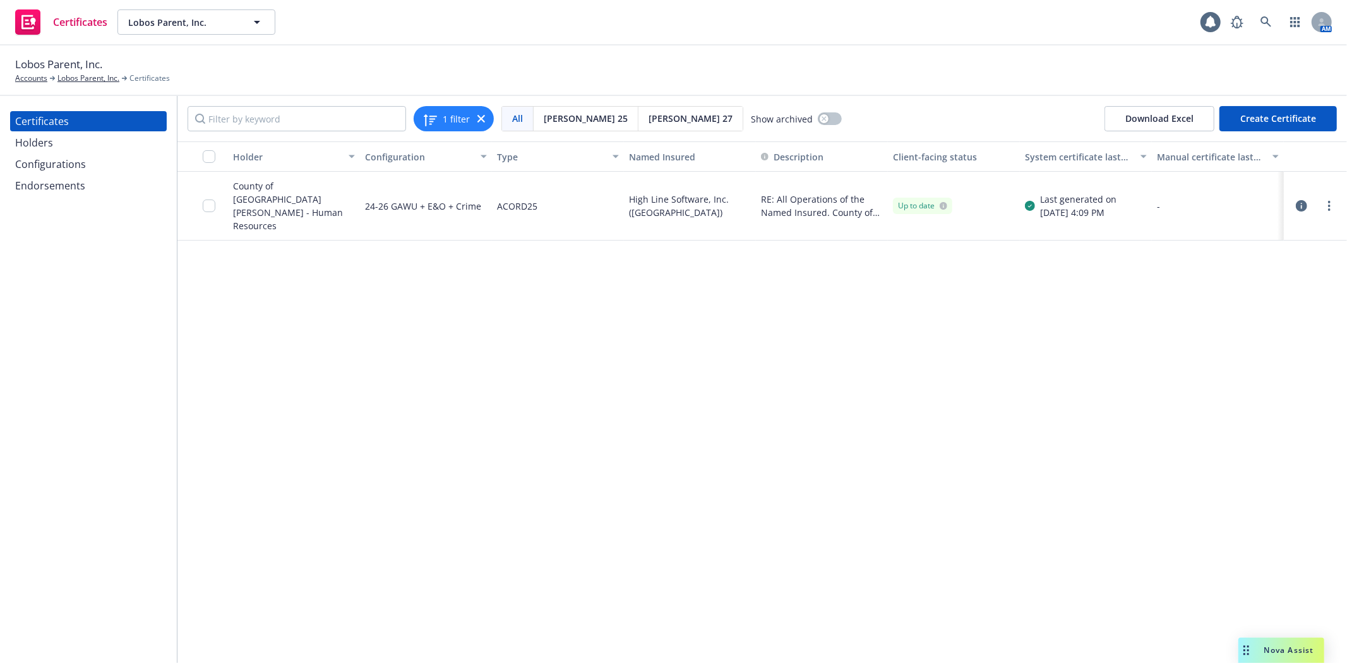
click at [322, 119] on input "Filter by keyword" at bounding box center [297, 118] width 218 height 25
type input "county of santa"
click at [38, 146] on div "Holders" at bounding box center [34, 143] width 38 height 20
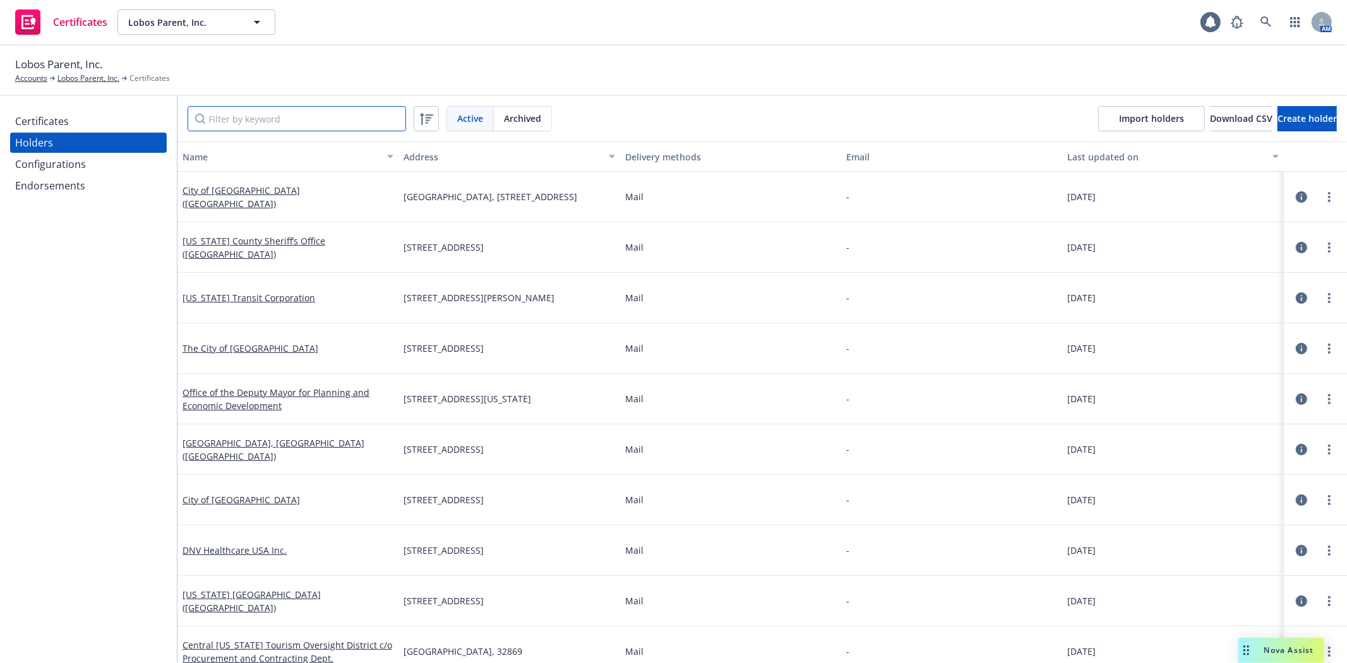
click at [239, 118] on input "Filter by keyword" at bounding box center [297, 118] width 218 height 25
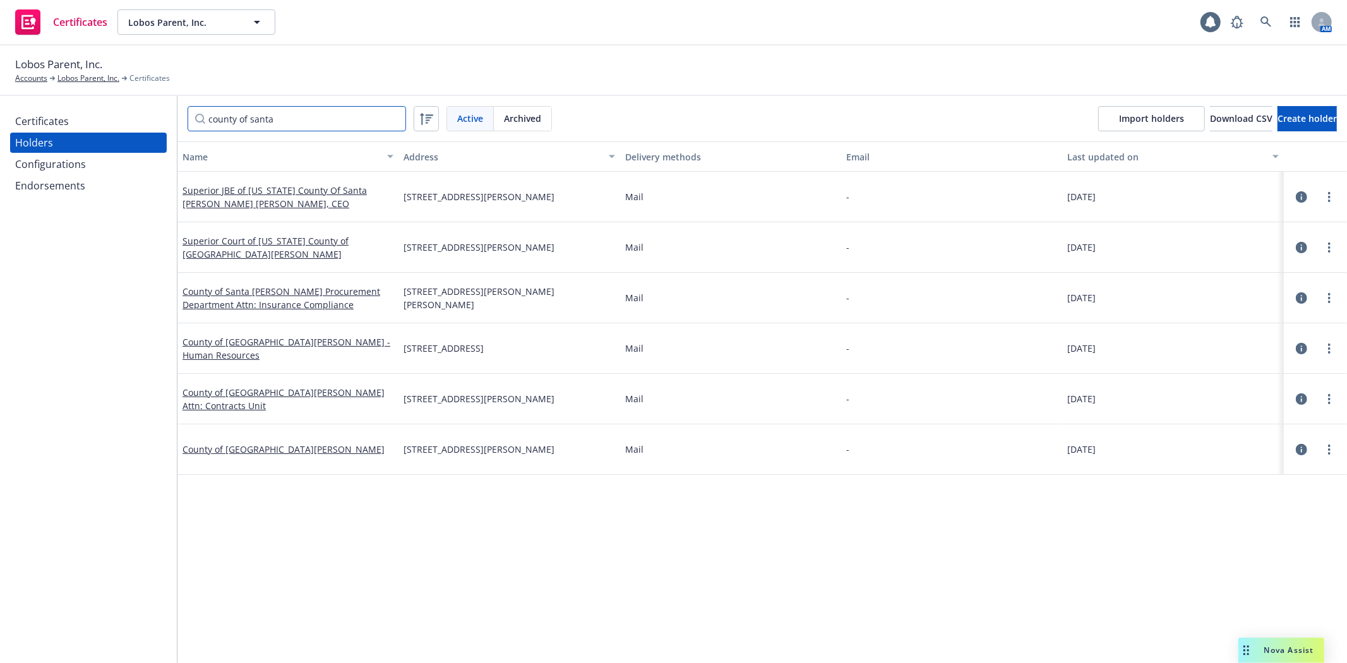
type input "county of santa"
click at [349, 398] on link "County of Santa Barbara Attn: Contracts Unit" at bounding box center [283, 398] width 202 height 25
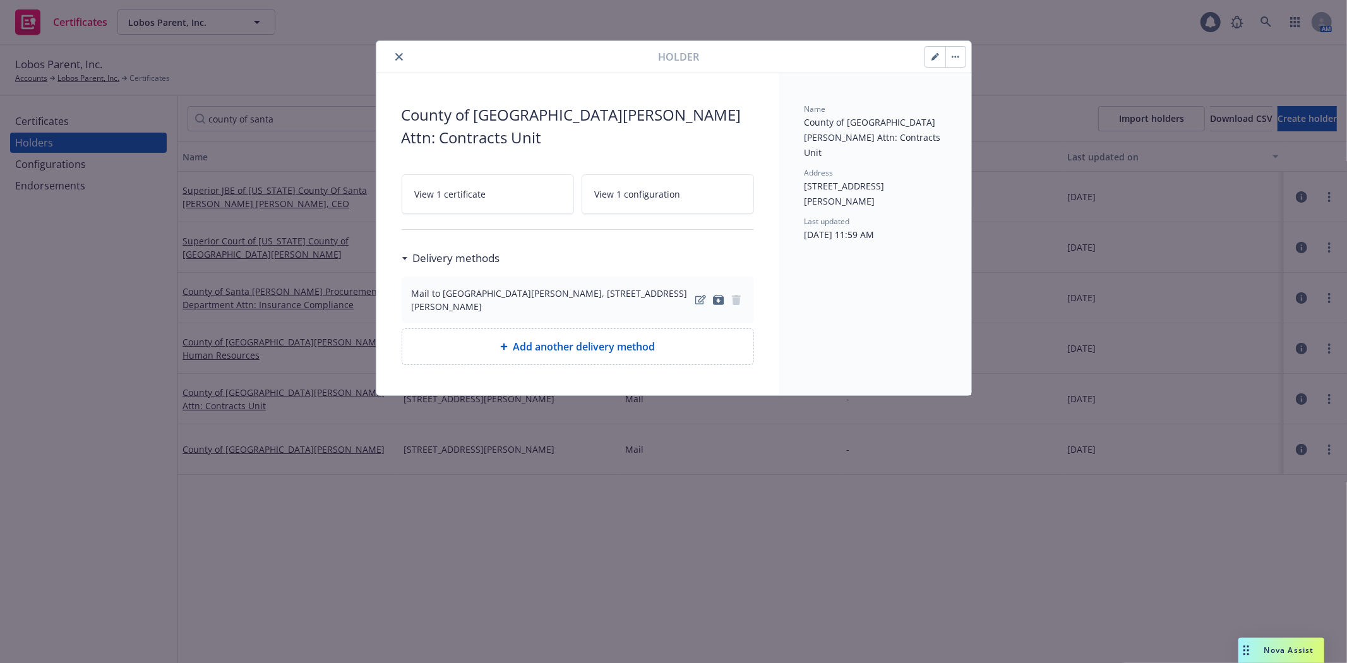
click at [954, 57] on icon "button" at bounding box center [956, 57] width 8 height 3
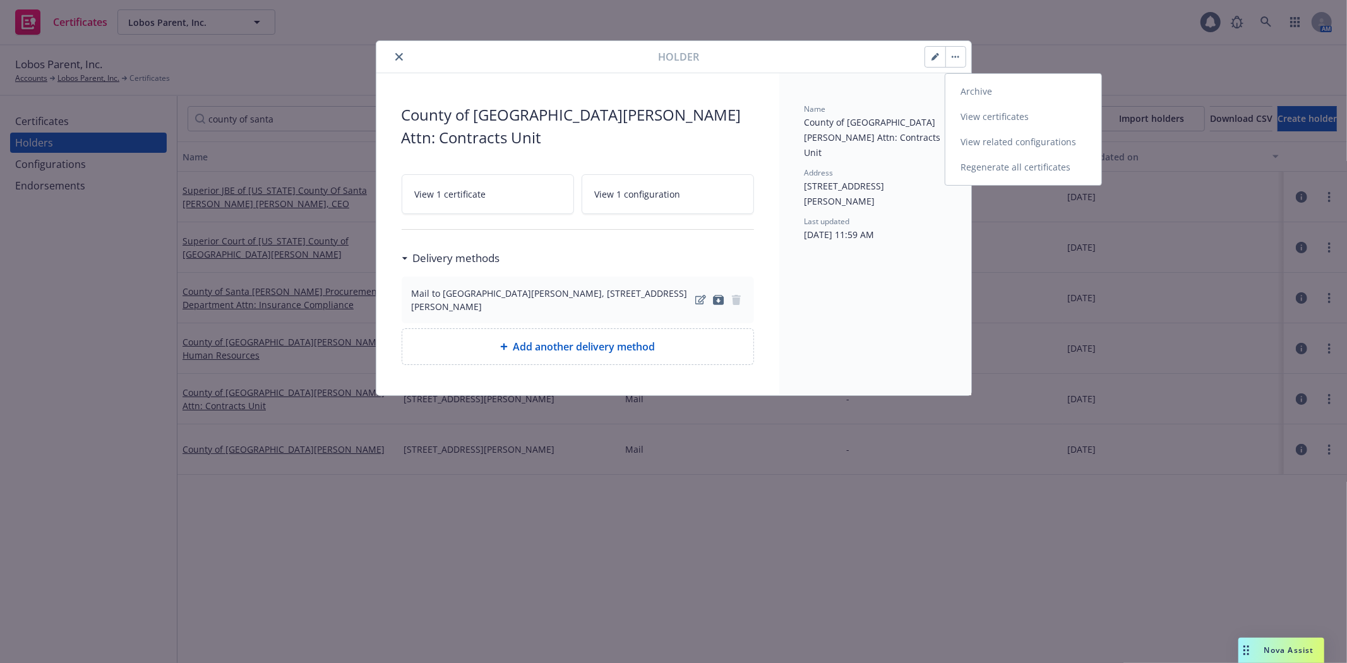
click at [986, 112] on link "View certificates" at bounding box center [1023, 116] width 156 height 25
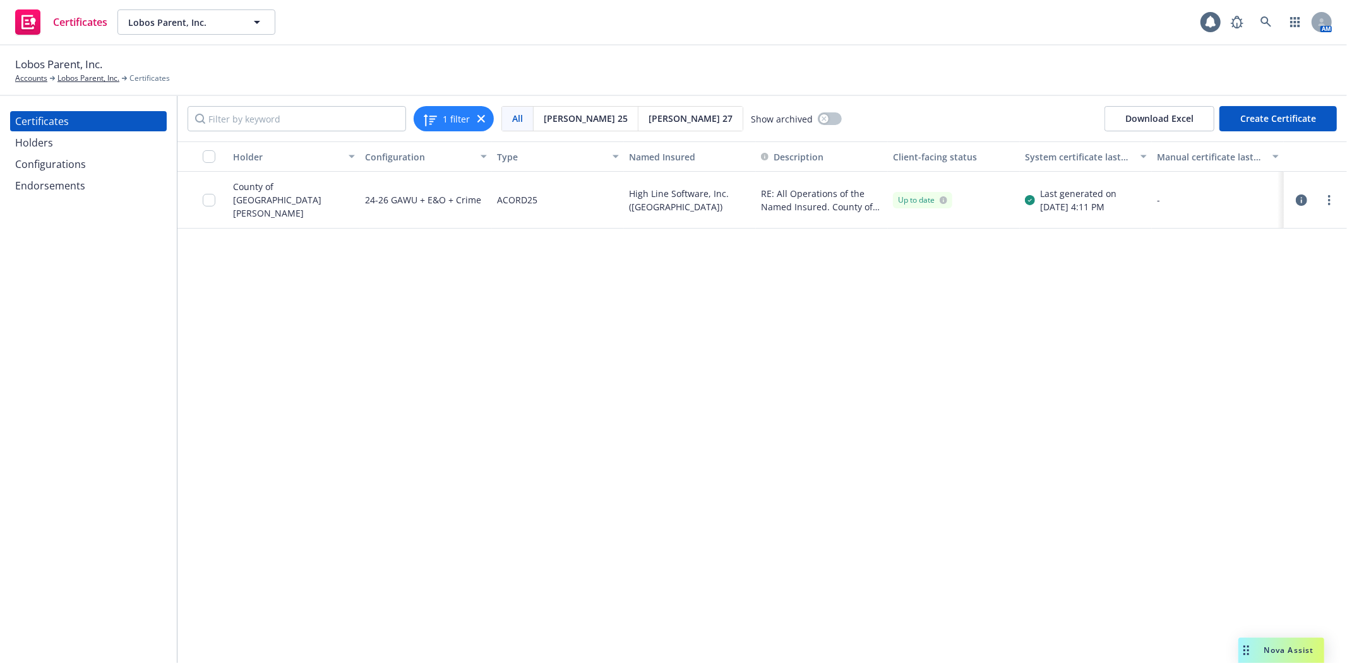
click at [64, 148] on div "Holders" at bounding box center [88, 143] width 147 height 20
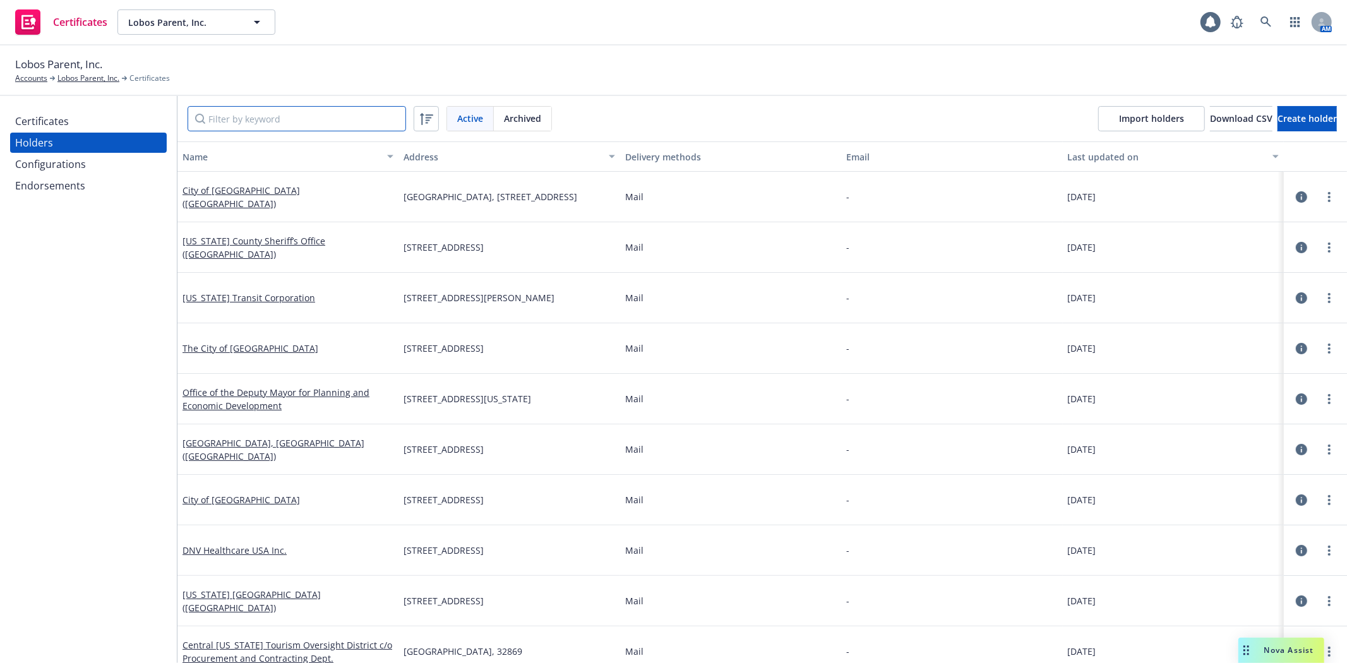
click at [275, 117] on input "Filter by keyword" at bounding box center [297, 118] width 218 height 25
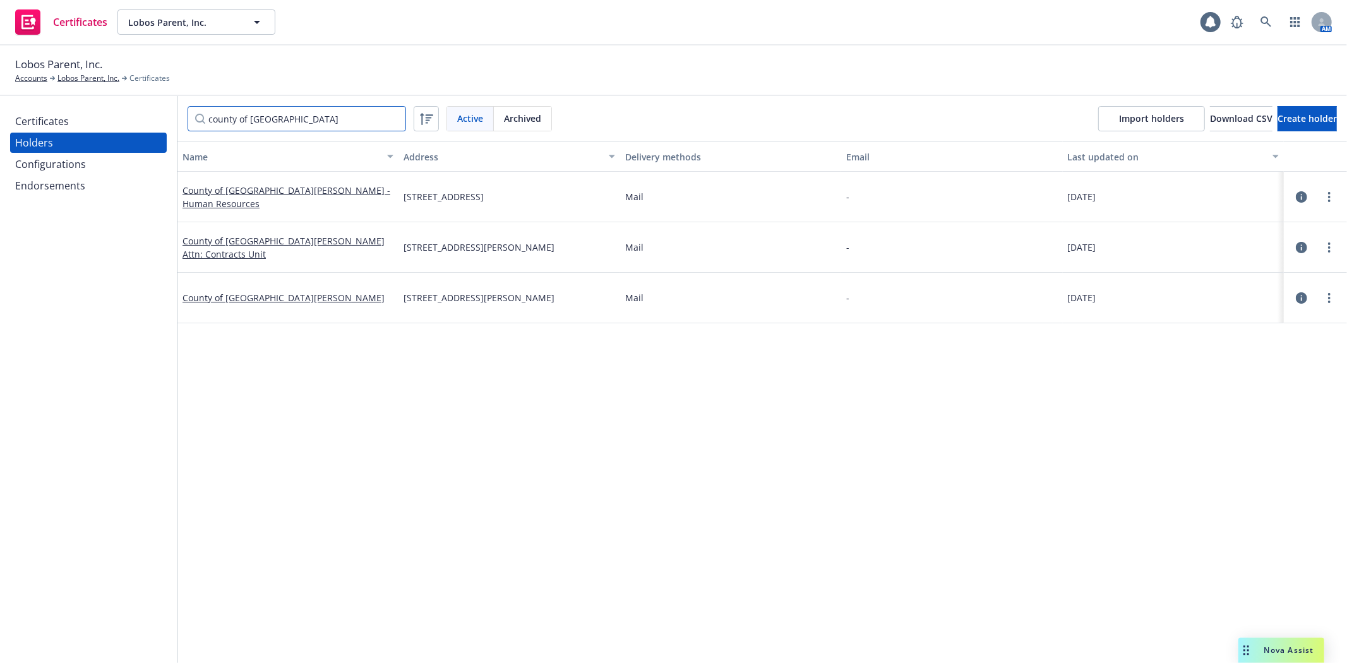
click at [300, 123] on input "county of santa bar" at bounding box center [297, 118] width 218 height 25
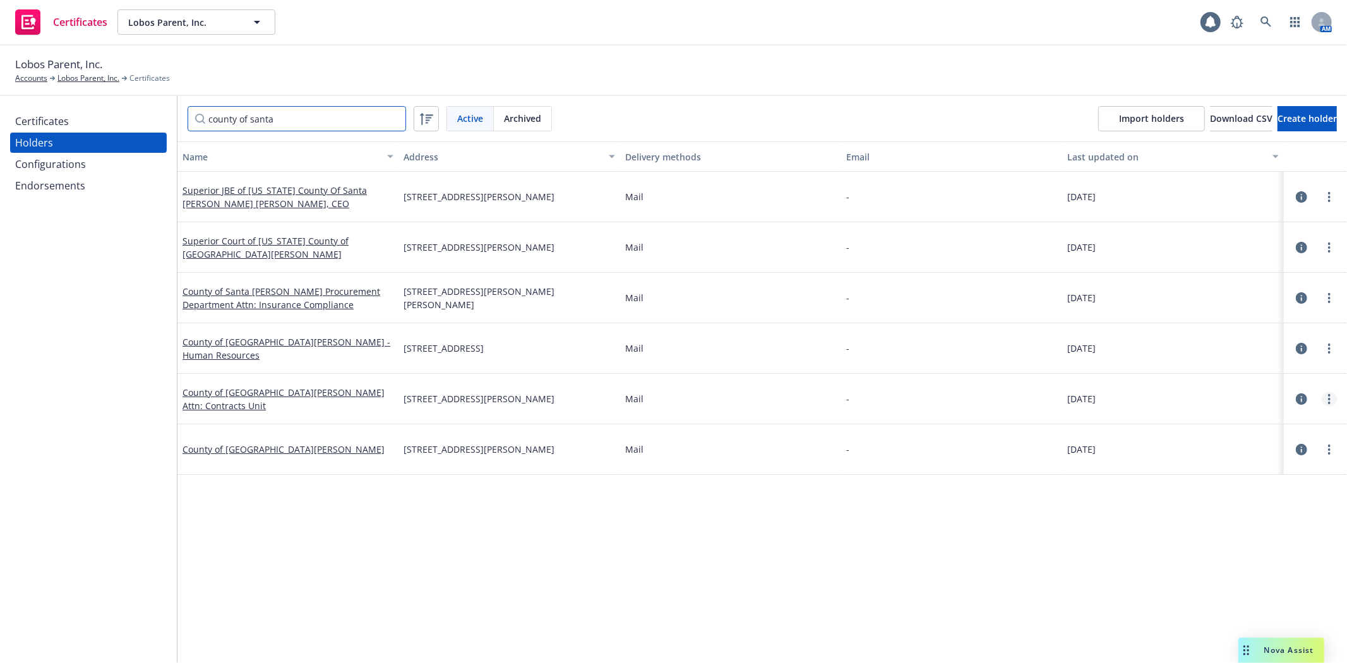
type input "county of santa"
click at [1328, 398] on circle "more" at bounding box center [1329, 399] width 3 height 3
click at [1258, 476] on link "View certificates" at bounding box center [1256, 474] width 139 height 25
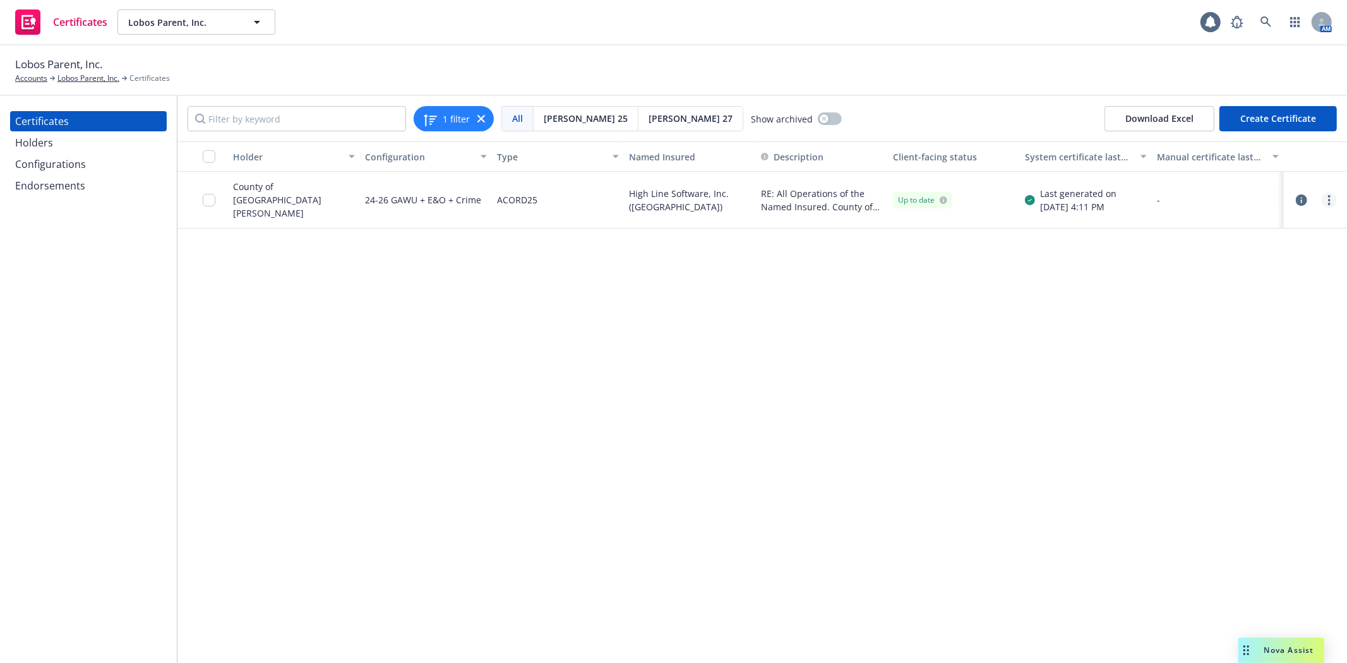
click at [1329, 203] on circle "more" at bounding box center [1329, 204] width 3 height 3
click at [1190, 436] on link "Preview a new version" at bounding box center [1235, 428] width 202 height 25
click at [1331, 203] on link "more" at bounding box center [1329, 200] width 15 height 15
click at [1233, 371] on link "Download uneditable generated certificate" at bounding box center [1235, 377] width 202 height 25
click at [90, 147] on div "Holders" at bounding box center [88, 143] width 147 height 20
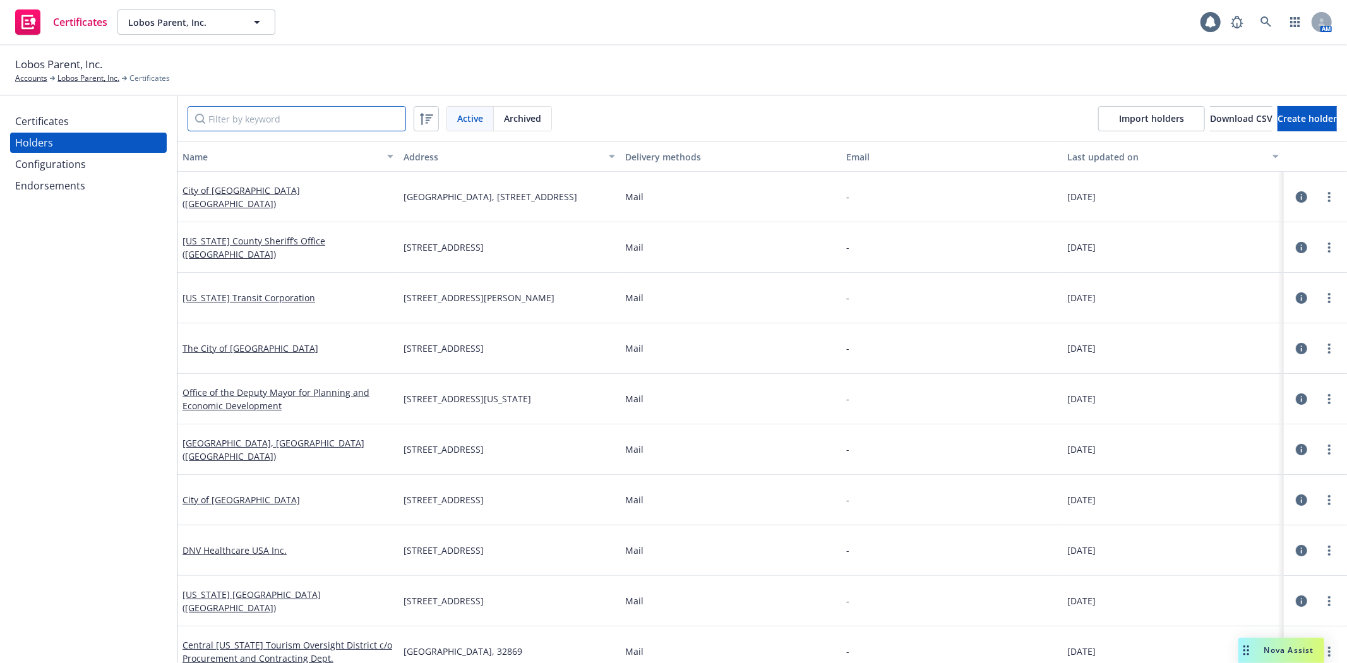
click at [283, 116] on input "Filter by keyword" at bounding box center [297, 118] width 218 height 25
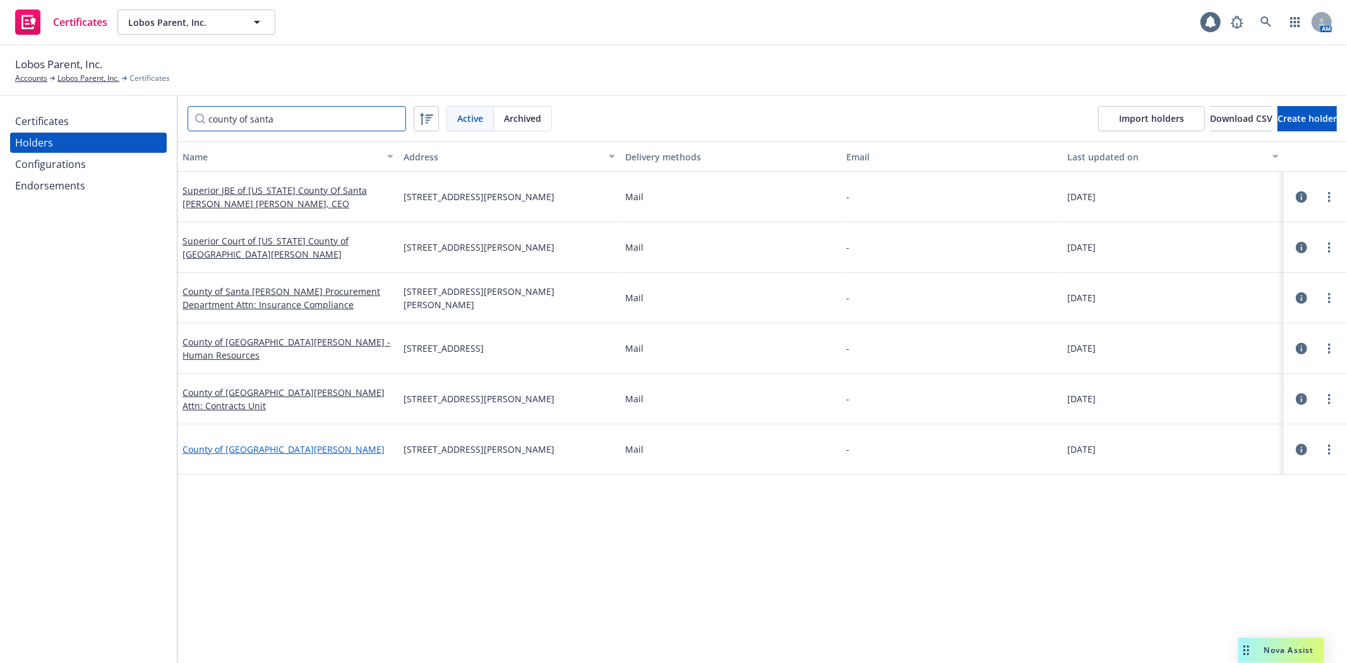
type input "county of santa"
click at [237, 450] on link "County of Santa Barbara" at bounding box center [283, 449] width 202 height 12
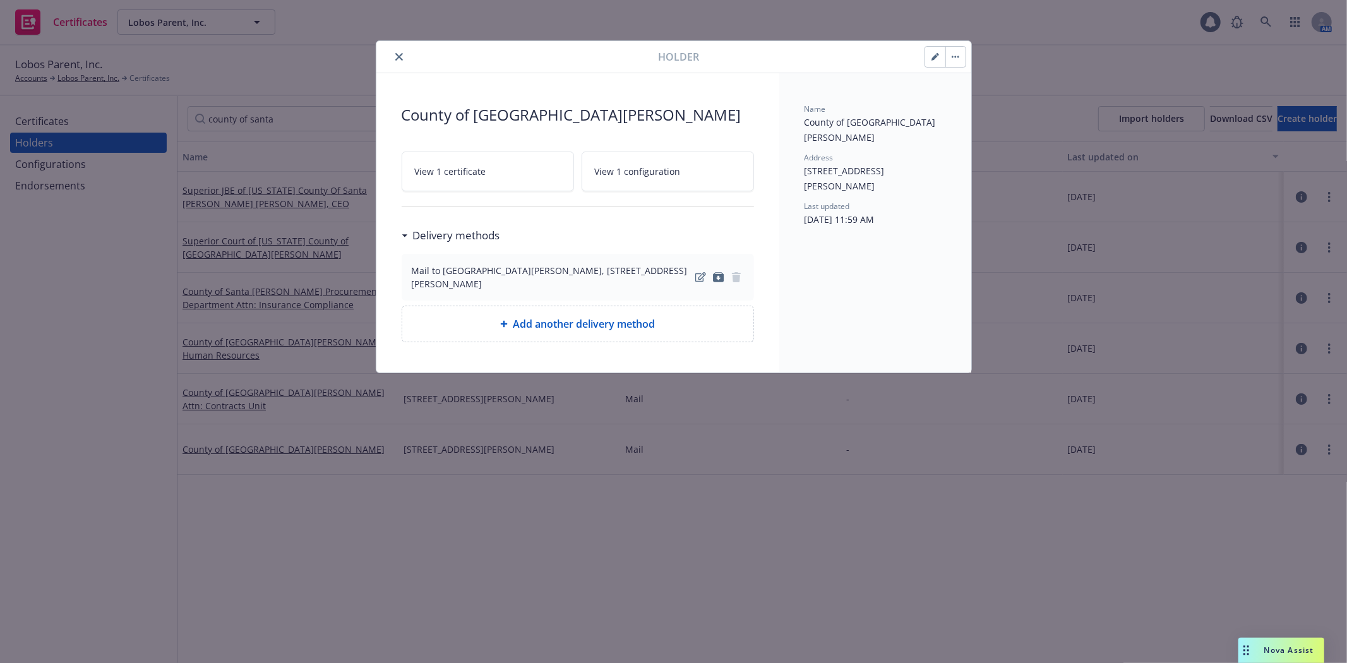
click at [960, 58] on button "button" at bounding box center [955, 57] width 20 height 20
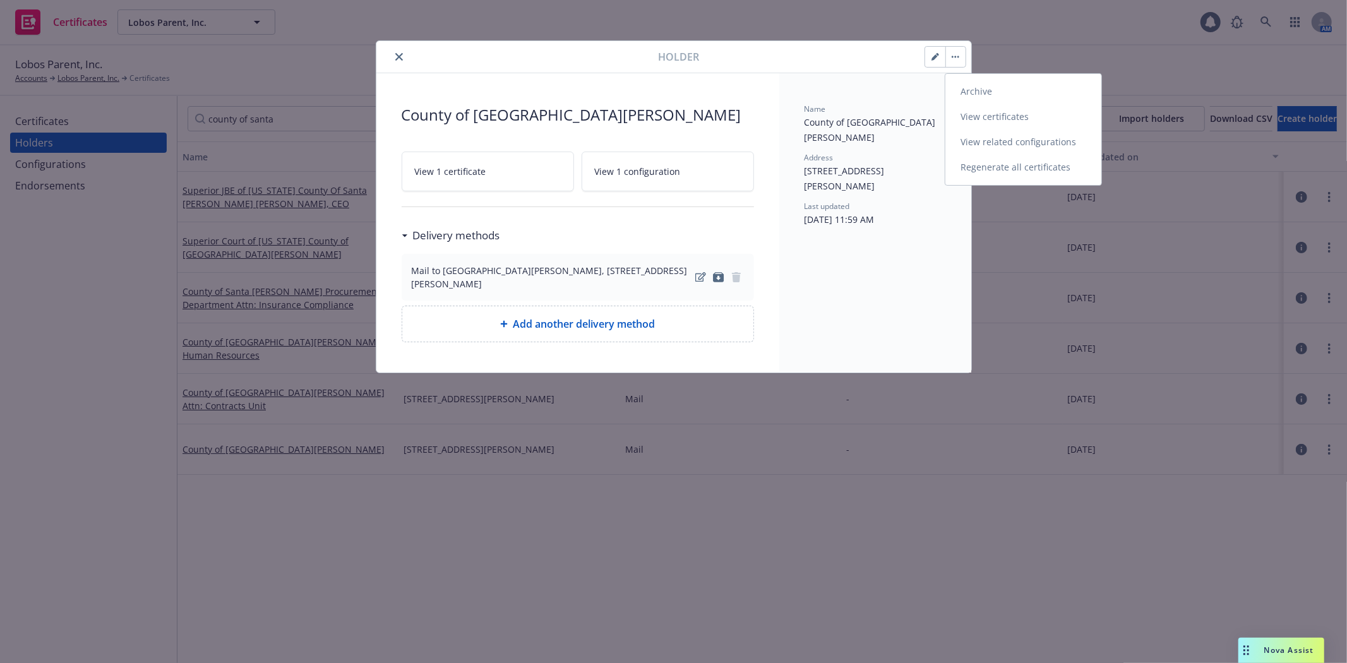
click at [968, 106] on link "View certificates" at bounding box center [1023, 116] width 156 height 25
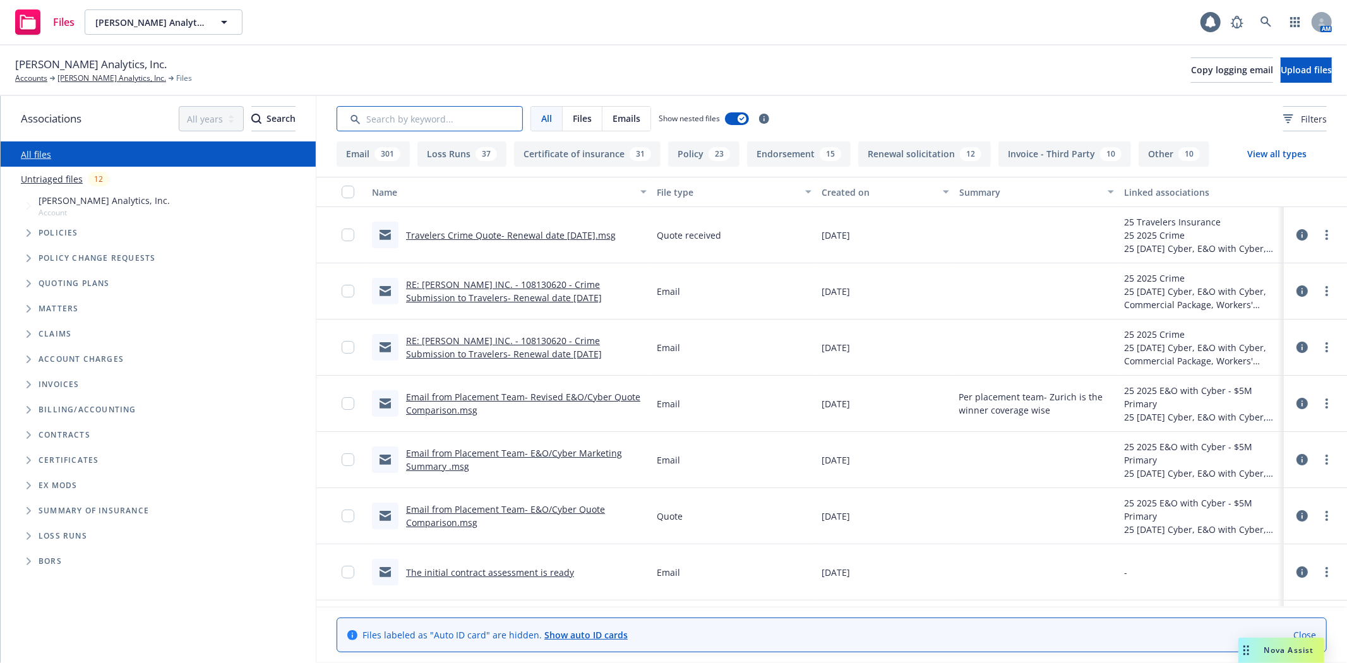
click at [438, 116] on input "Search by keyword..." at bounding box center [430, 118] width 186 height 25
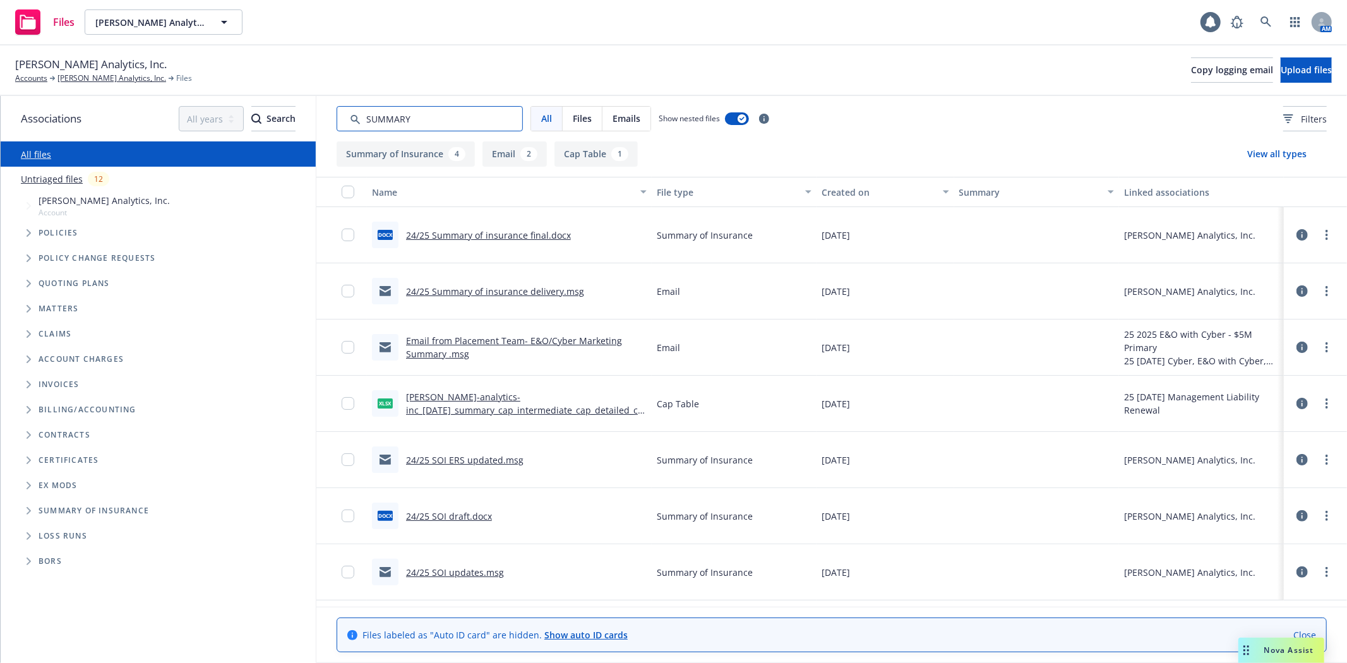
type input "SUMMARY"
click at [501, 234] on link "24/25 Summary of insurance final.docx" at bounding box center [488, 235] width 165 height 12
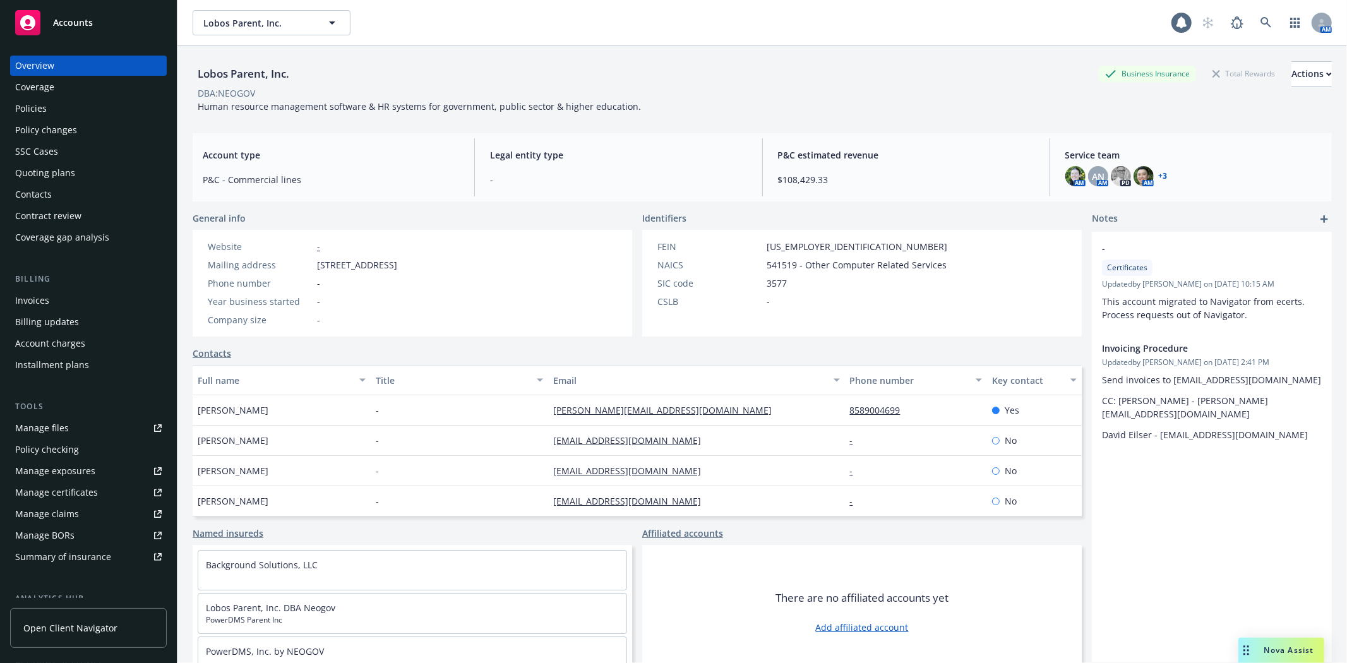
scroll to position [46, 0]
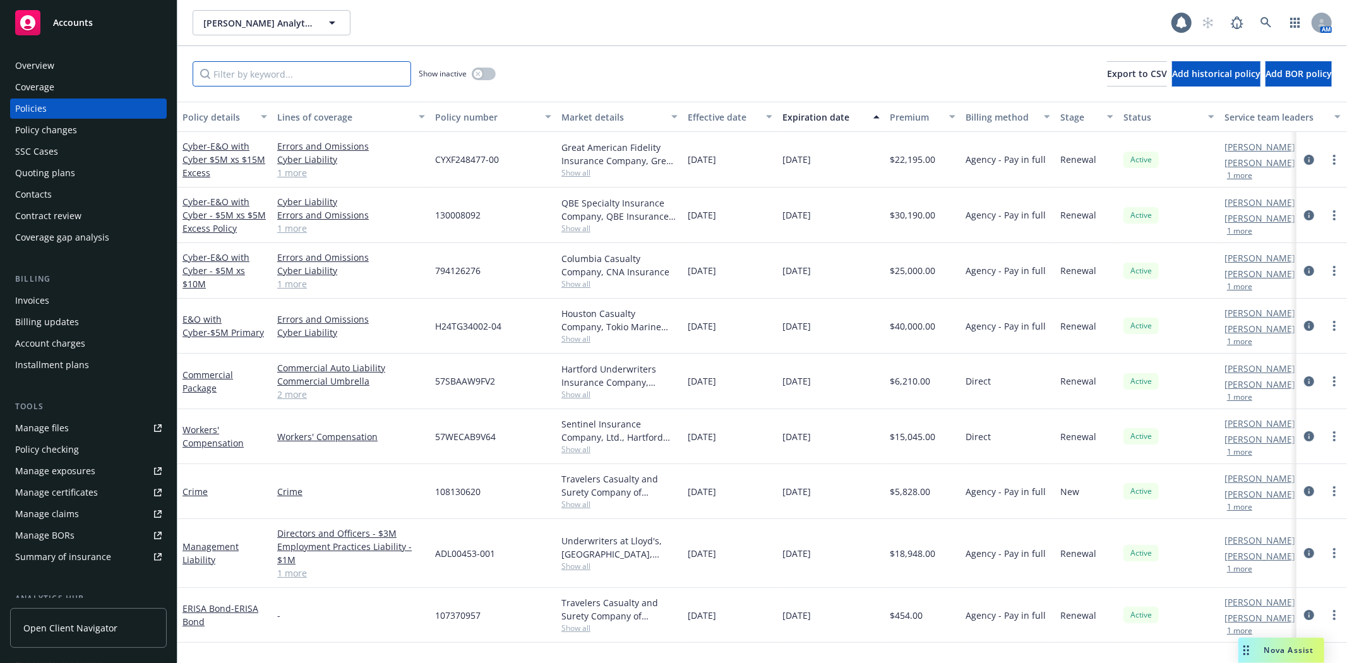
click at [274, 75] on input "Filter by keyword..." at bounding box center [302, 73] width 218 height 25
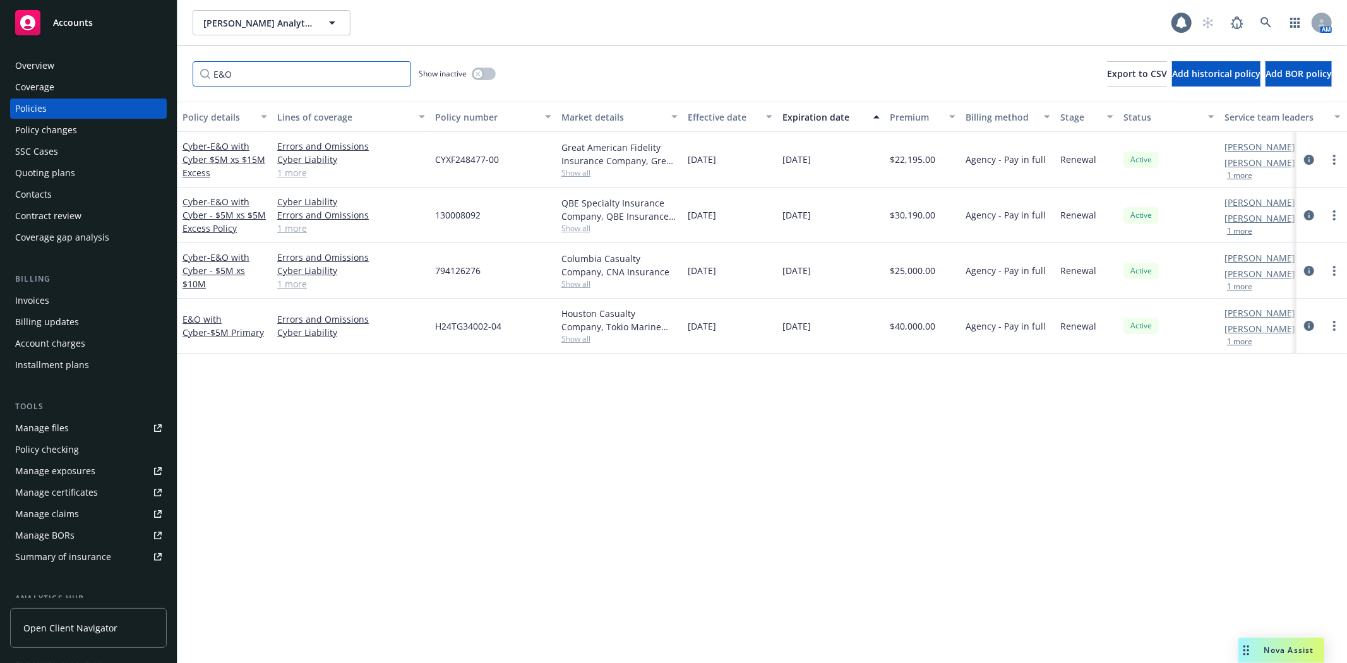
type input "E&O"
click at [1295, 645] on span "Nova Assist" at bounding box center [1289, 650] width 50 height 11
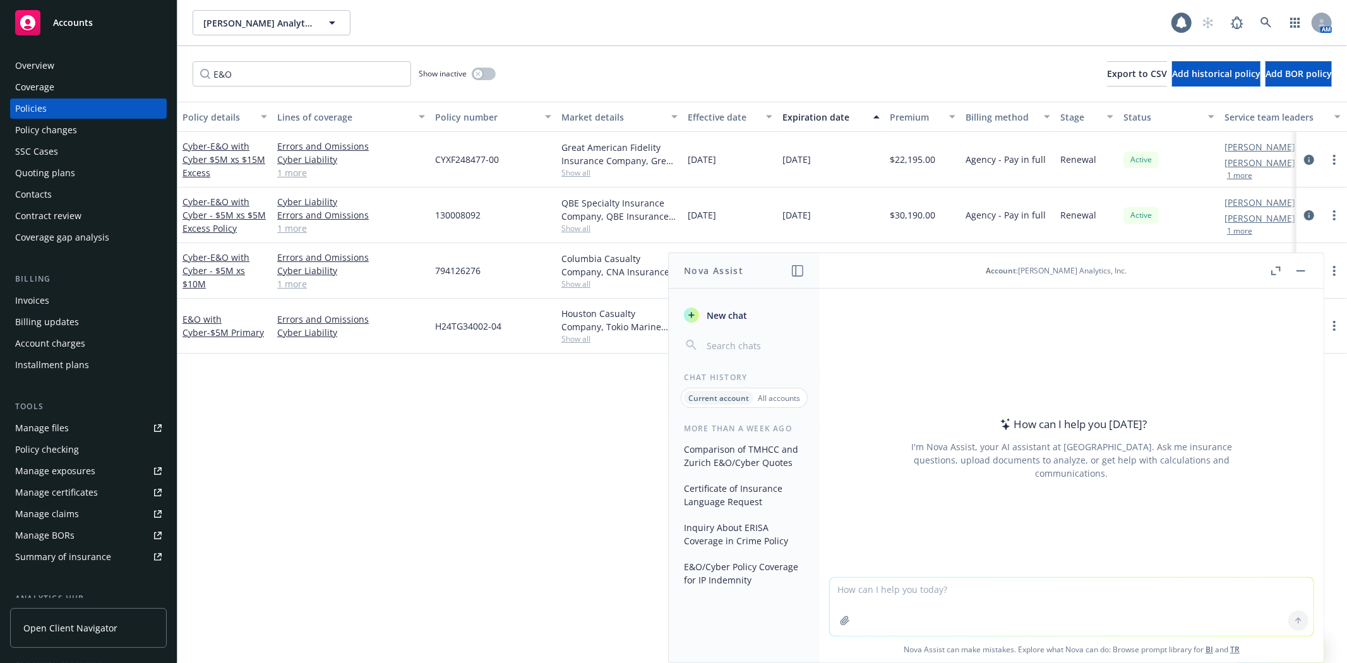
click at [842, 620] on icon "button" at bounding box center [844, 620] width 8 height 8
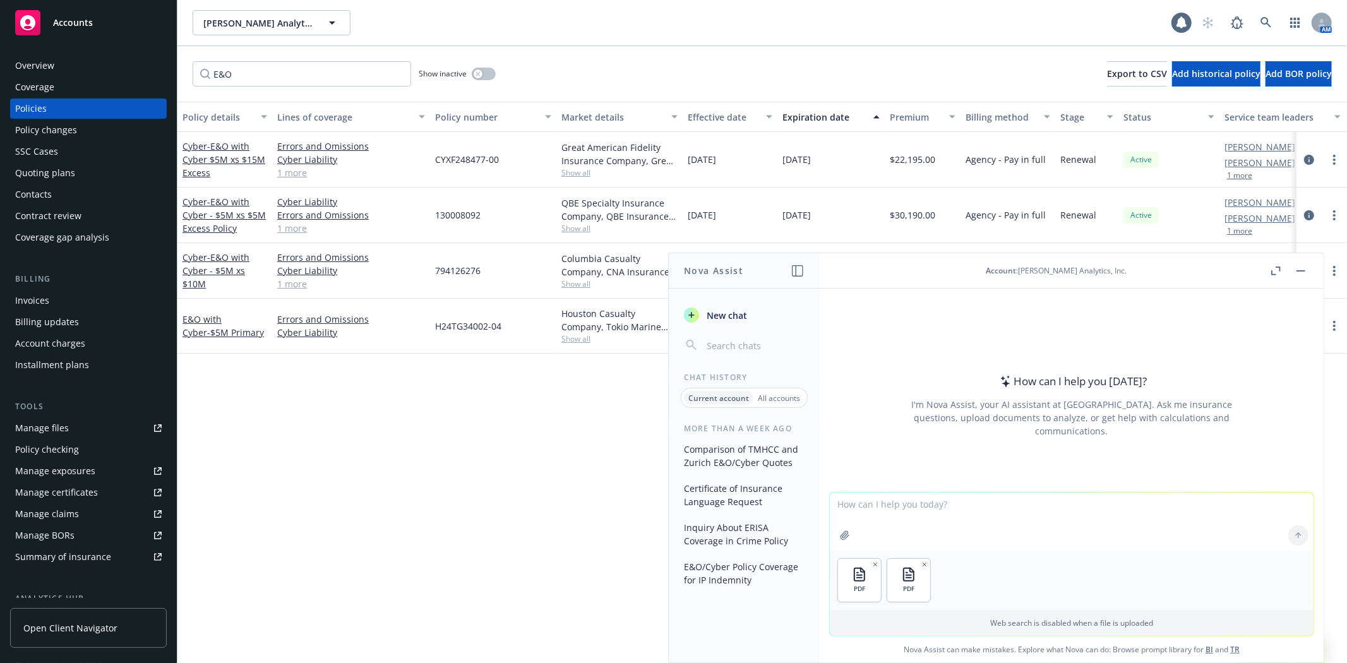
click at [886, 512] on textarea at bounding box center [1072, 522] width 484 height 58
type textarea "Please do a side by side comparion of the 2 E&O/Cyber quotes"
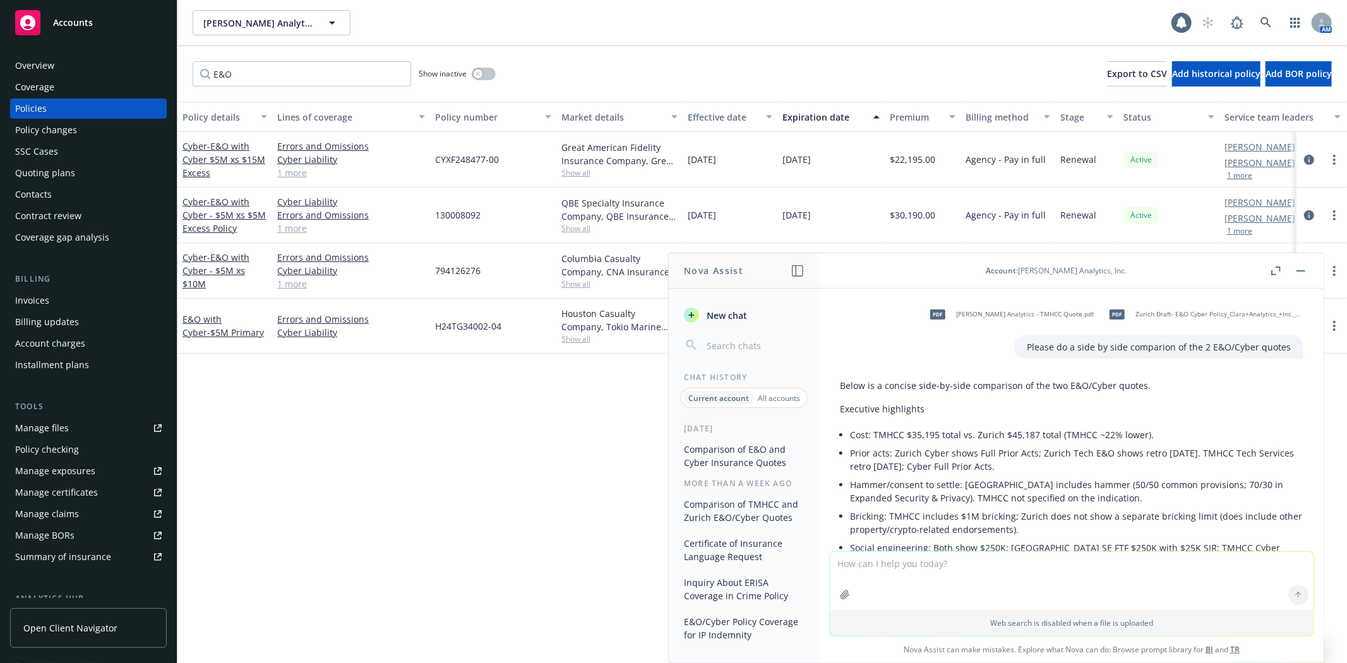
click at [875, 426] on li "Cost: TMHCC $35,195 total vs. Zurich $45,187 total (TMHCC ~22% lower)." at bounding box center [1076, 435] width 453 height 18
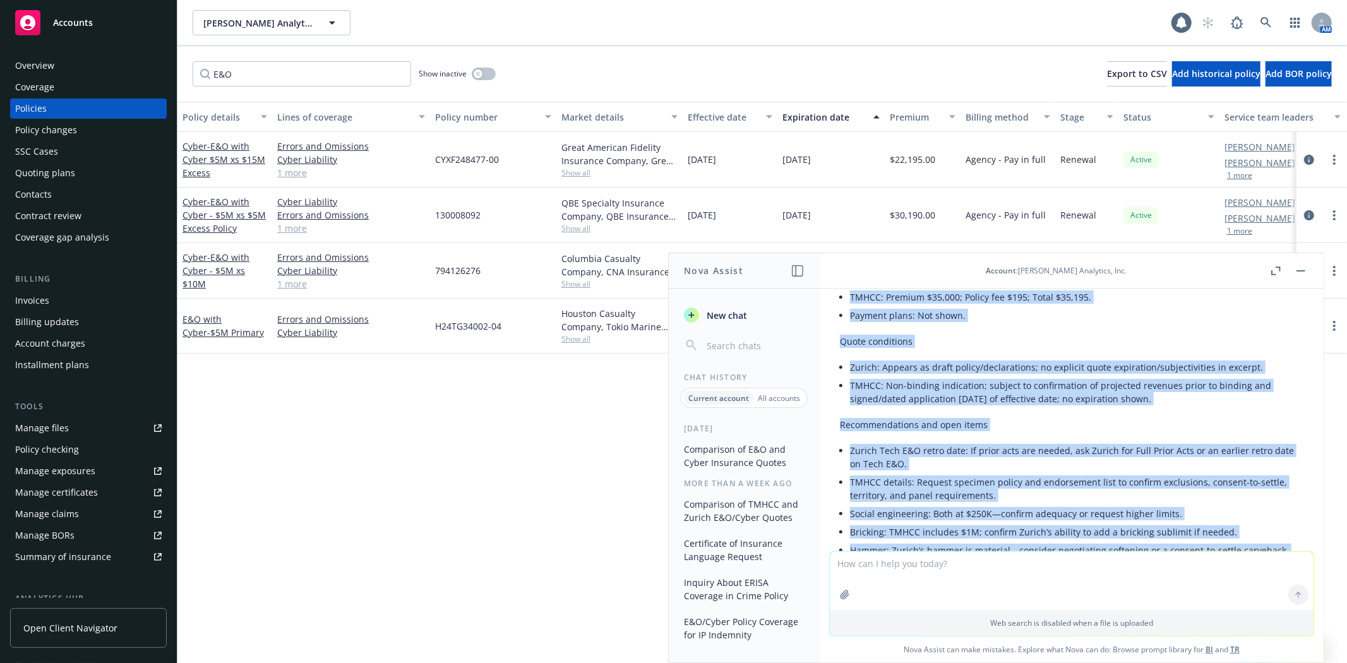
scroll to position [1806, 0]
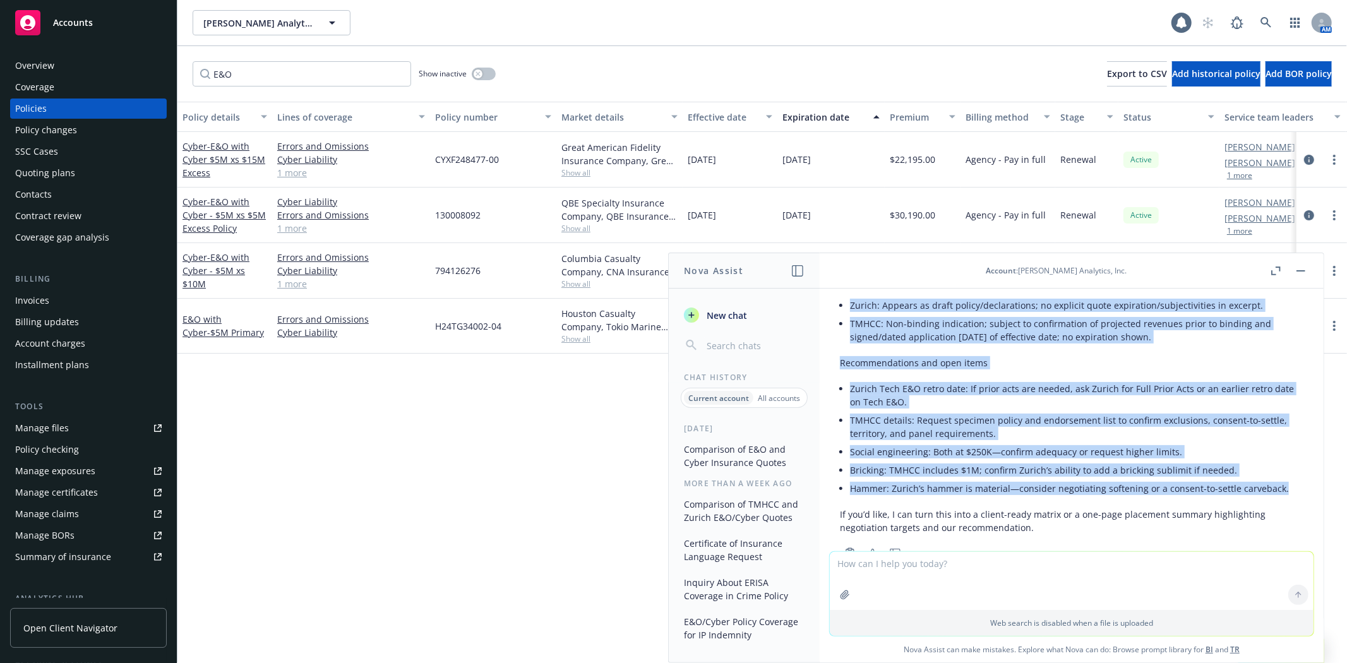
drag, startPoint x: 848, startPoint y: 434, endPoint x: 1289, endPoint y: 446, distance: 441.6
copy div "Cost: TMHCC $35,195 total vs. Zurich $45,187 total (TMHCC ~22% lower). Prior ac…"
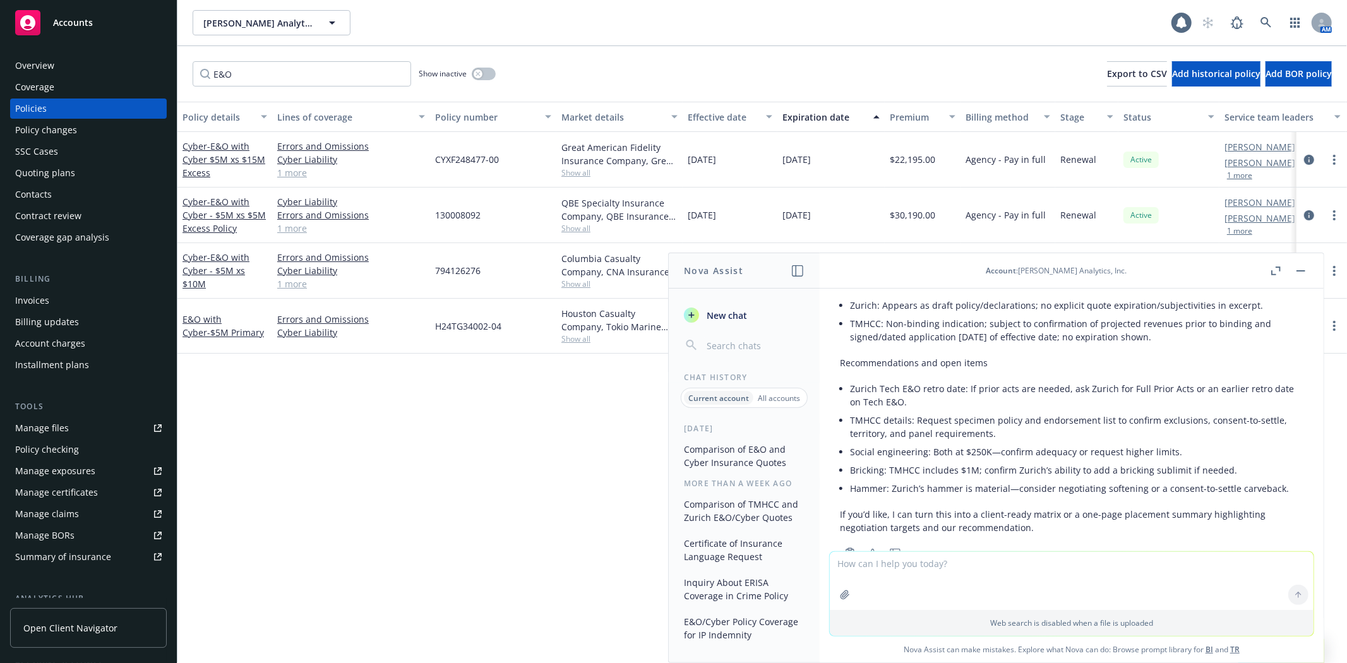
click at [990, 572] on textarea at bounding box center [1072, 581] width 484 height 58
type textarea "Please compare the 2 quotes in excel"
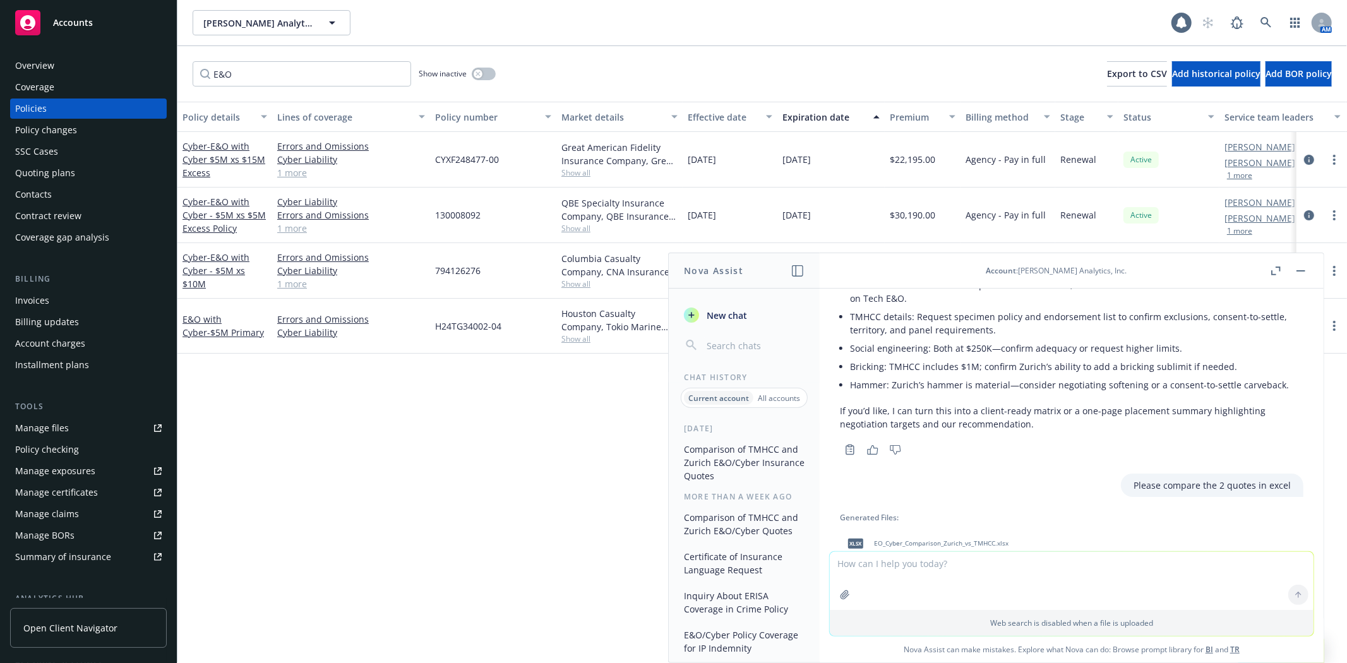
scroll to position [1943, 0]
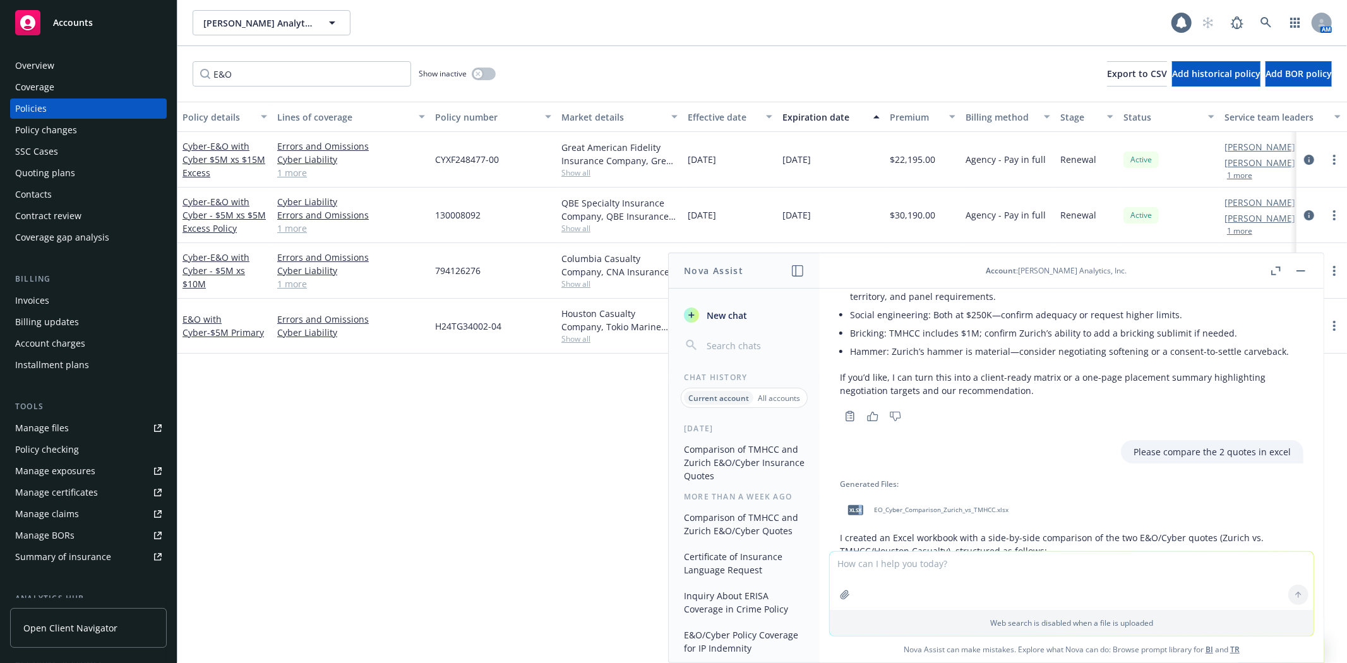
click at [862, 505] on span "xlsx" at bounding box center [855, 509] width 15 height 9
click at [856, 566] on textarea at bounding box center [1072, 581] width 484 height 58
click at [1000, 559] on textarea "which quote is recommended betweent he 2" at bounding box center [1072, 580] width 484 height 59
type textarea "which quote is recommended between the 2"
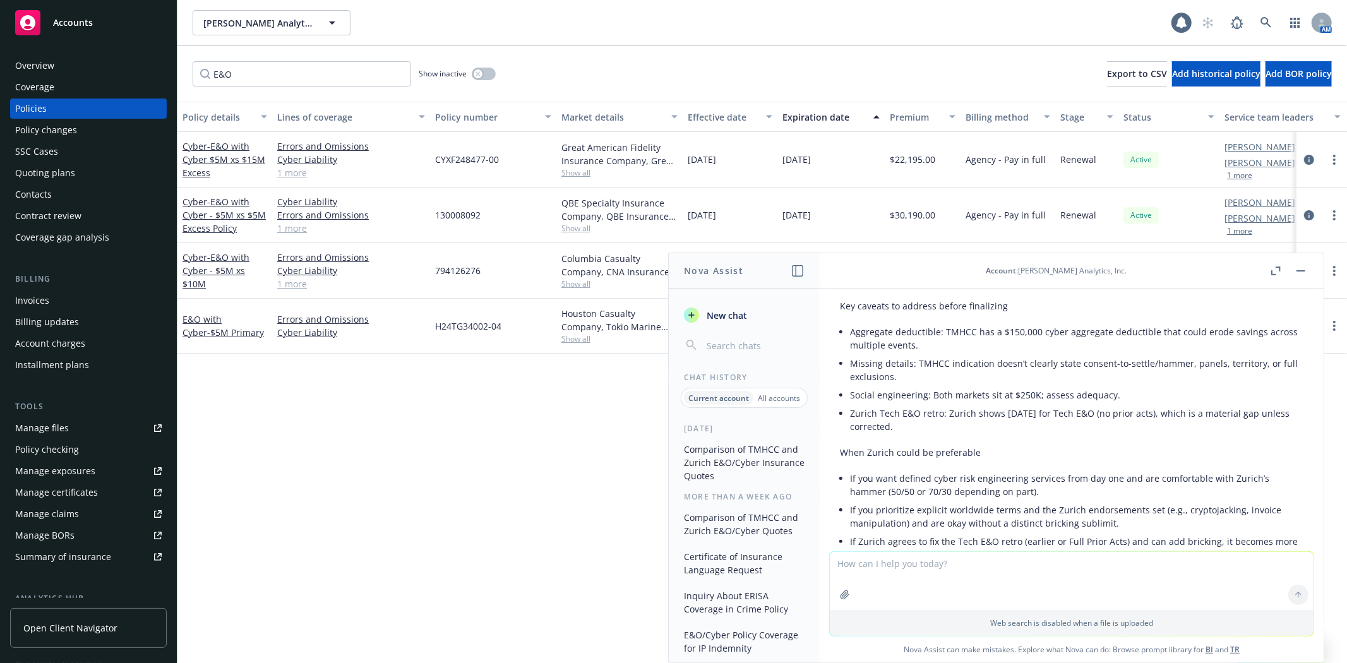
scroll to position [3148, 0]
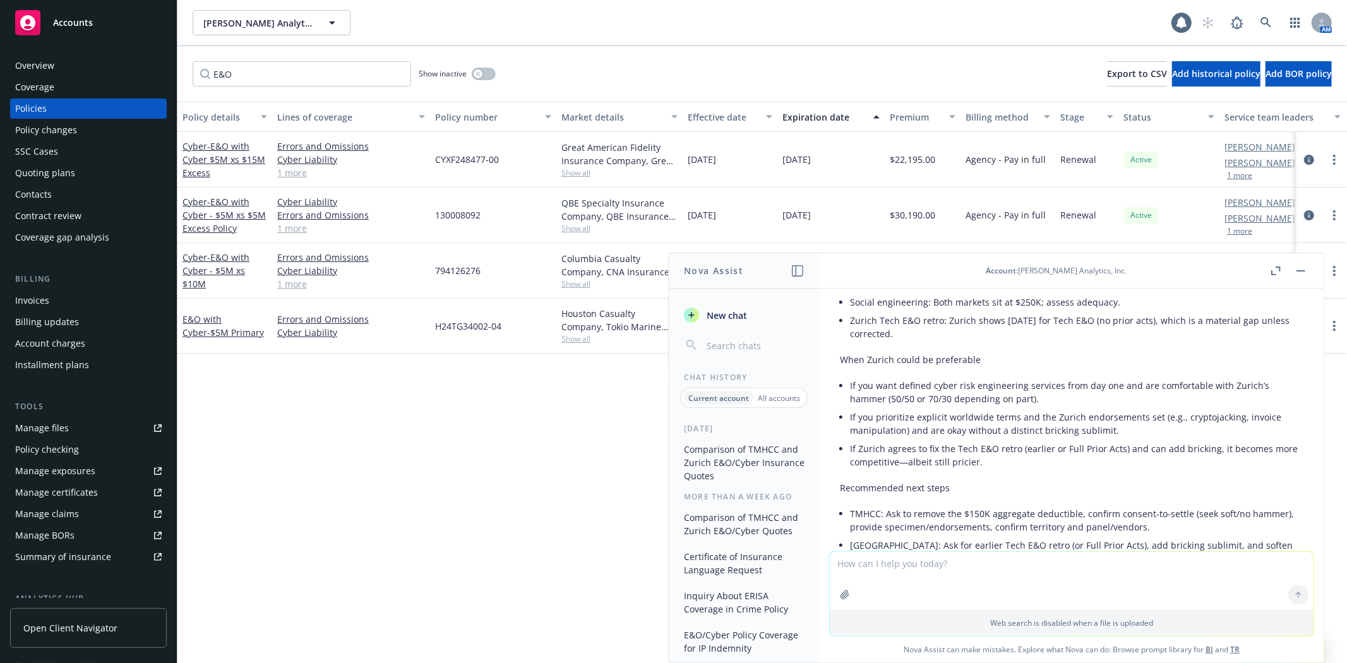
click at [1296, 270] on icon "button" at bounding box center [1300, 270] width 9 height 1
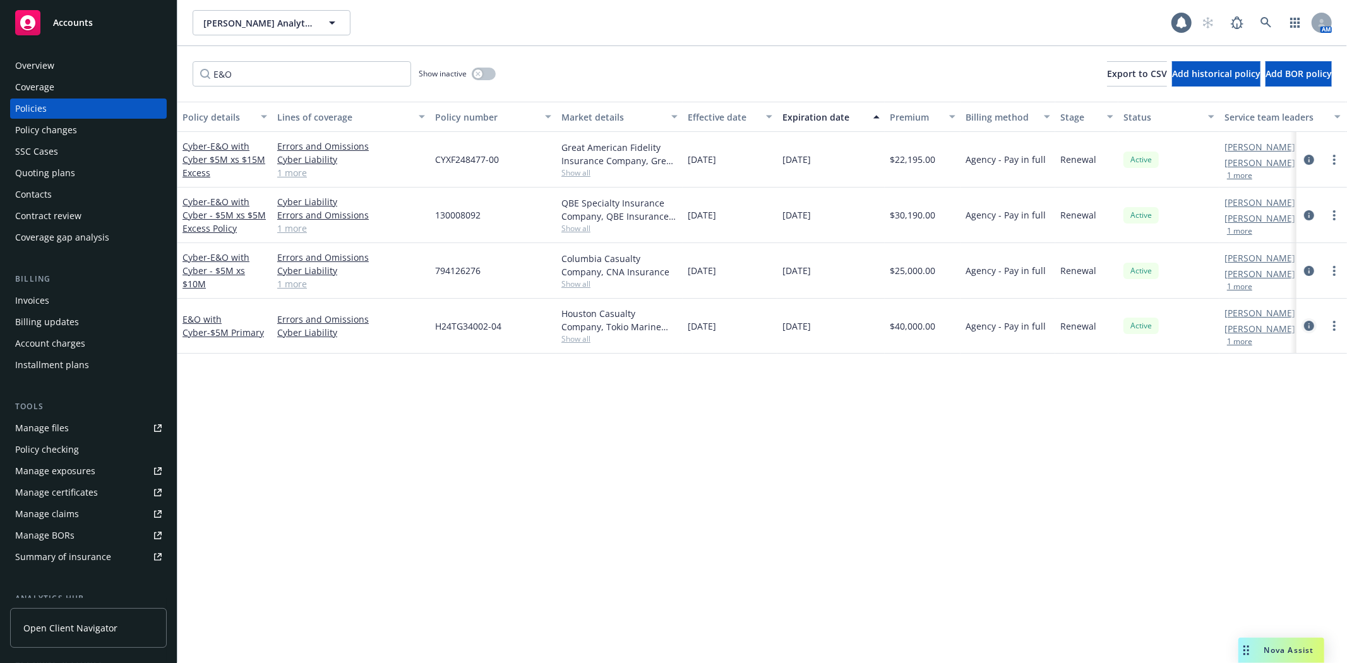
click at [1312, 326] on icon "circleInformation" at bounding box center [1309, 326] width 10 height 10
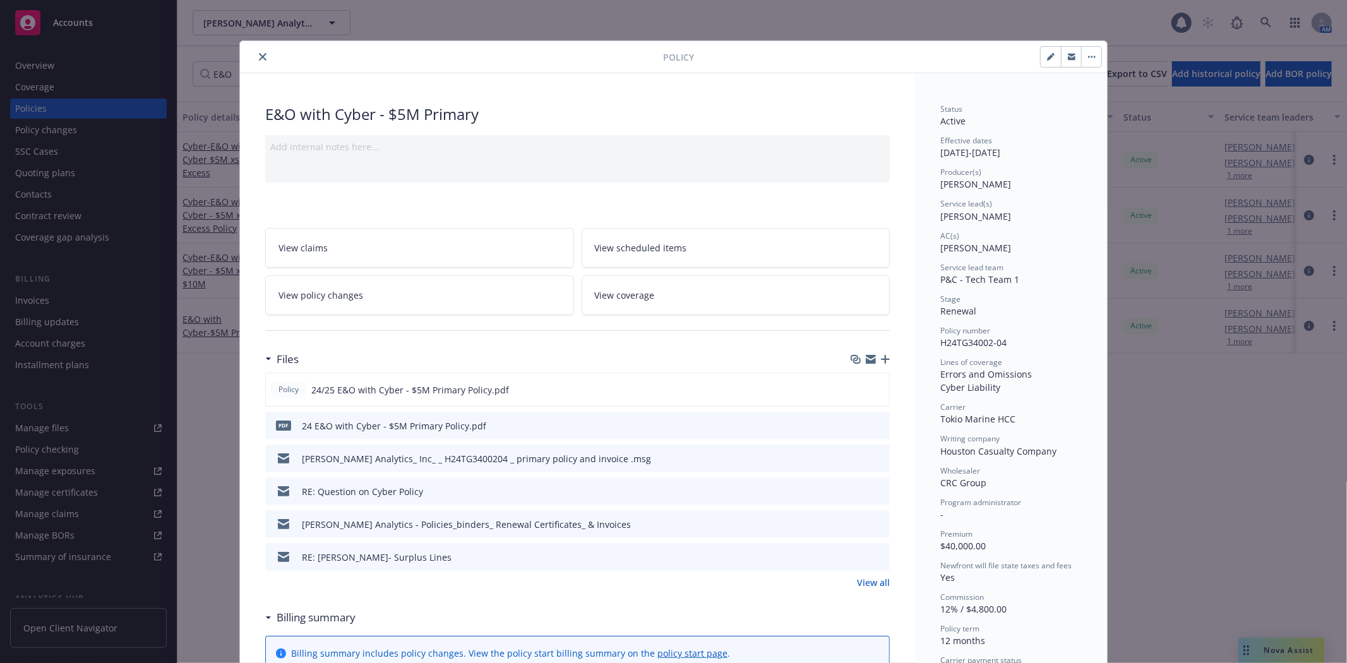
click at [259, 56] on icon "close" at bounding box center [263, 57] width 8 height 8
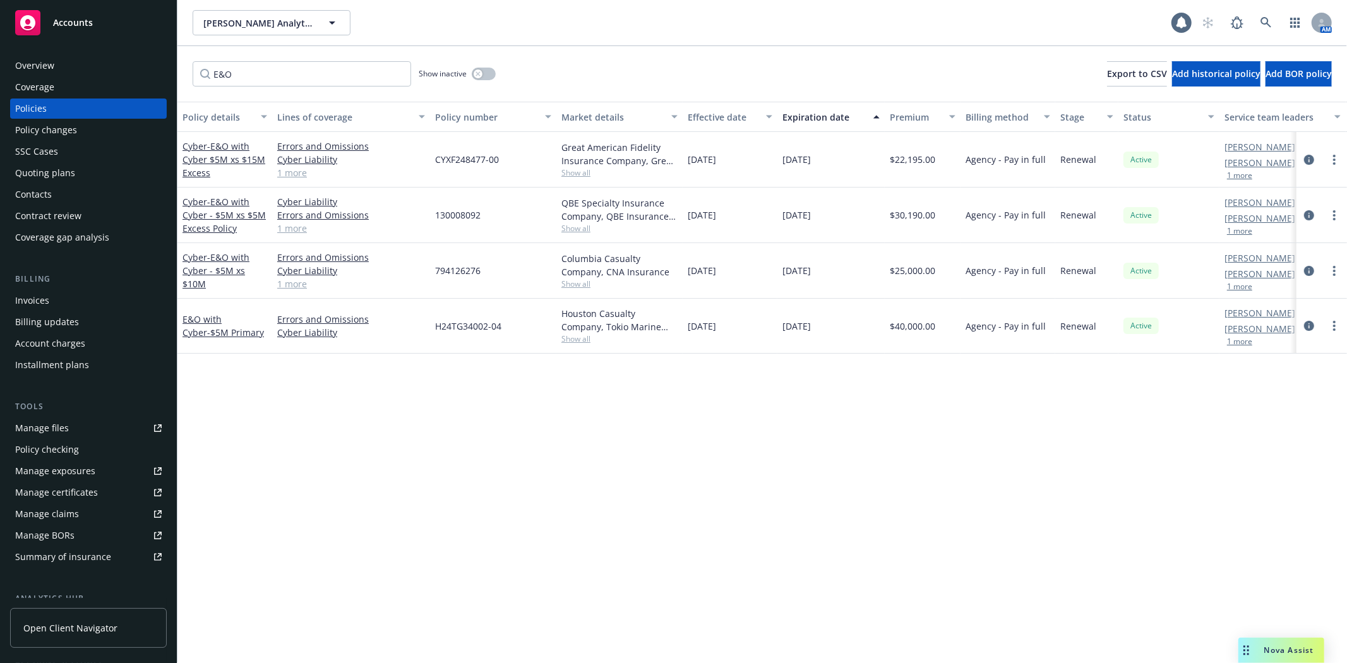
click at [76, 429] on link "Manage files" at bounding box center [88, 428] width 157 height 20
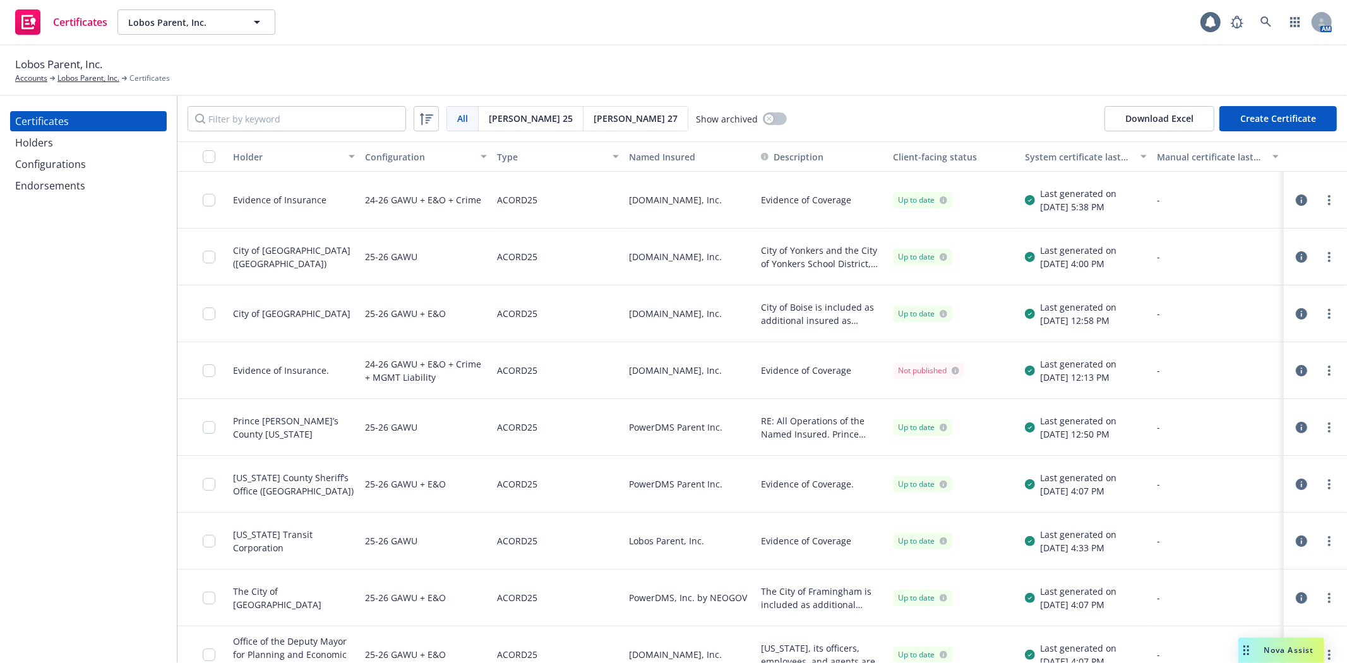
click at [250, 122] on input "Filter by keyword" at bounding box center [297, 118] width 218 height 25
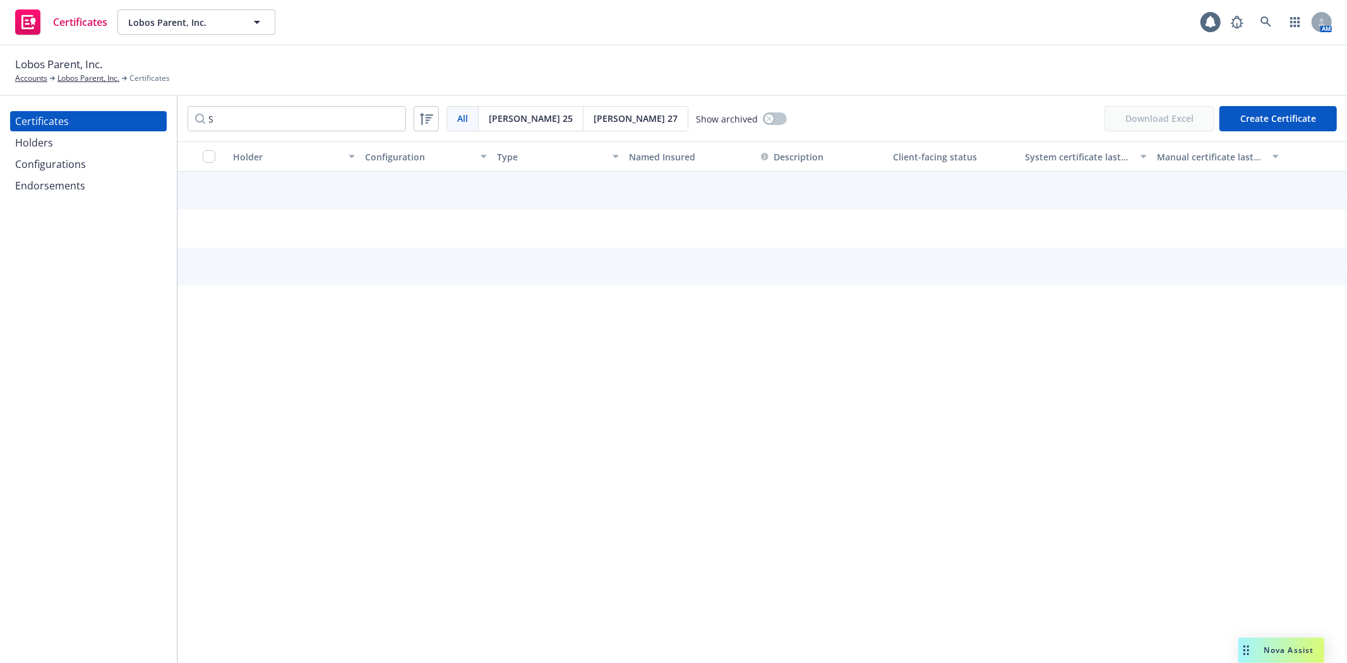
type input "S"
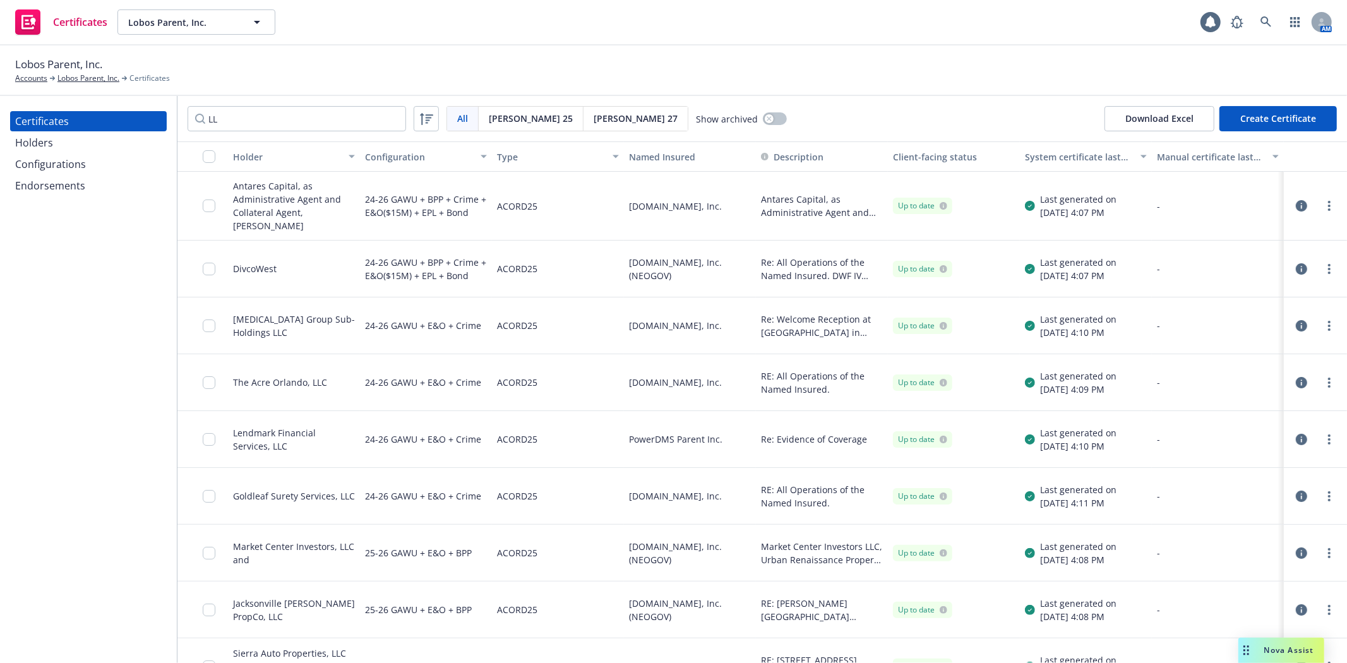
type input "L"
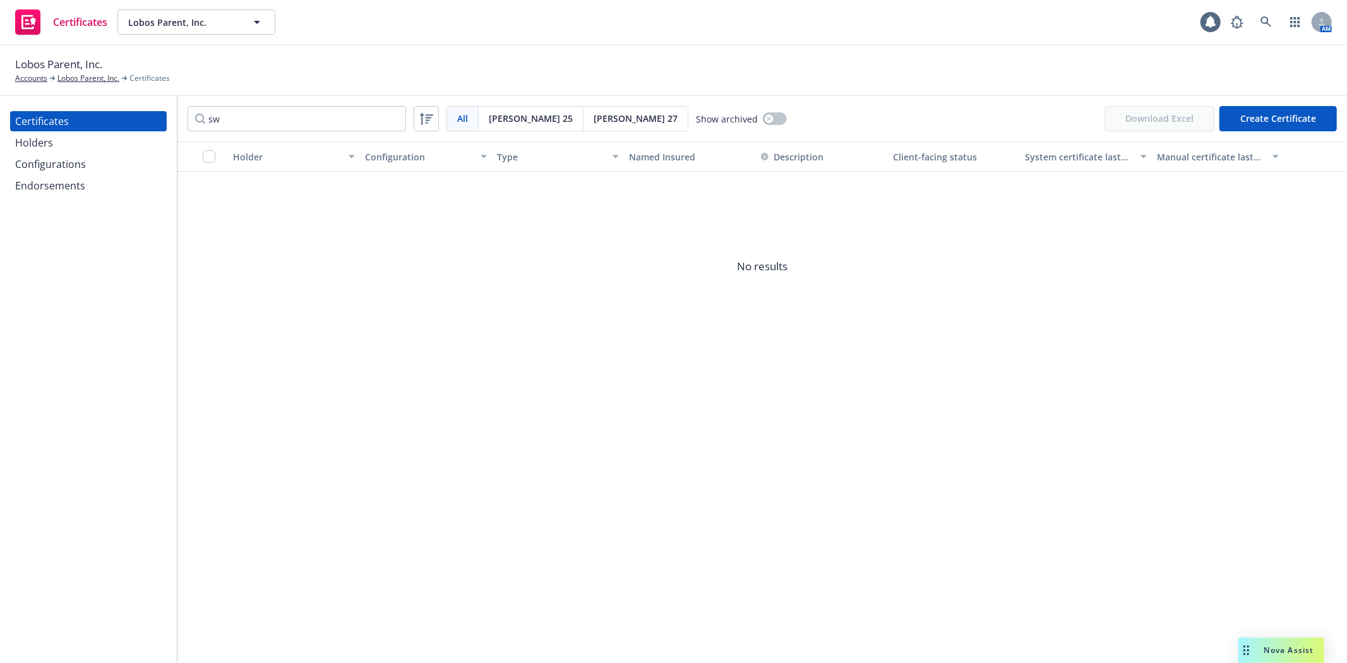
type input "s"
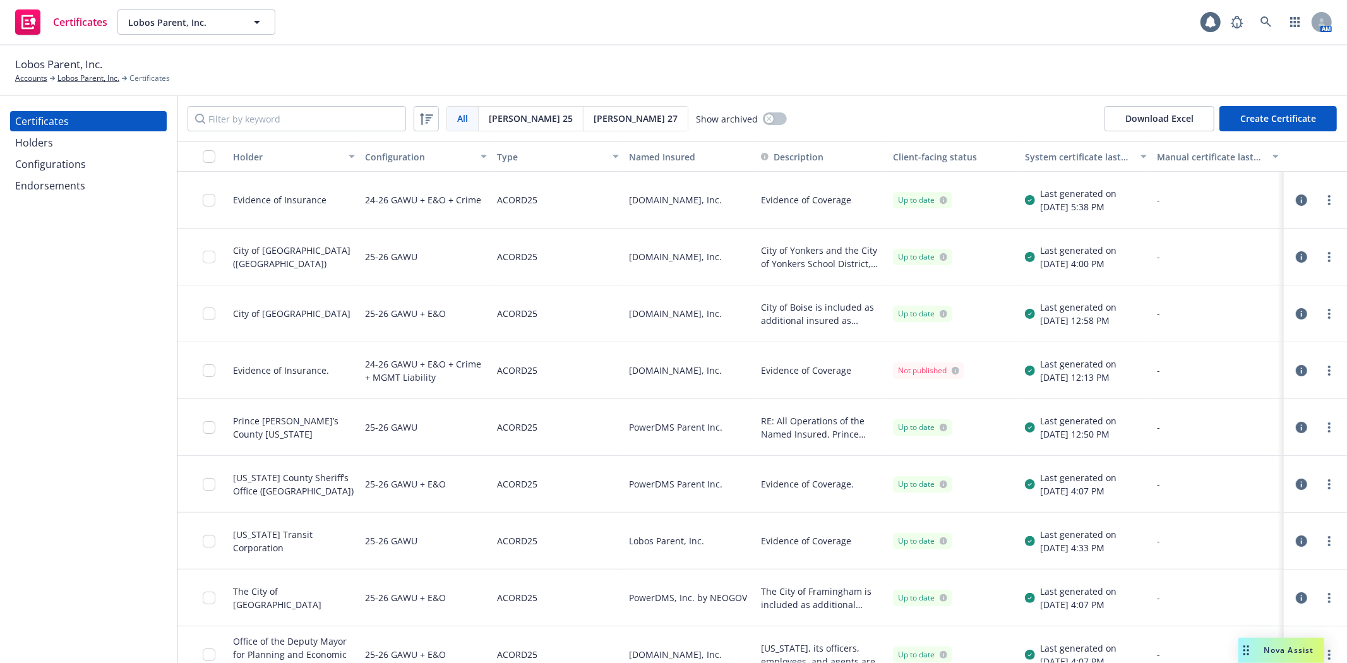
click at [1280, 654] on span "Nova Assist" at bounding box center [1289, 650] width 50 height 11
